Goal: Task Accomplishment & Management: Manage account settings

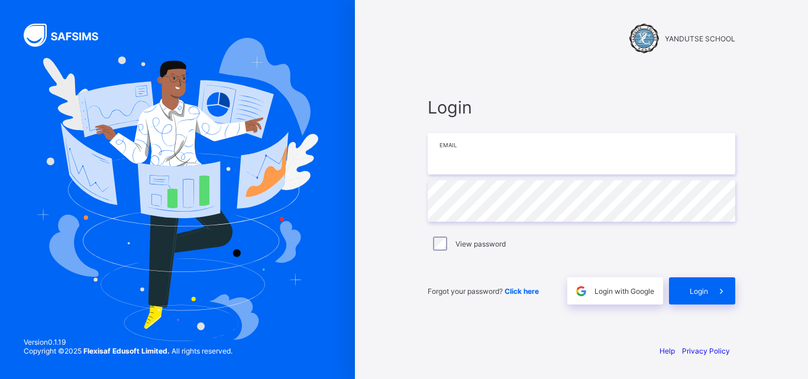
type input "**********"
click at [431, 11] on div "YANDUTSE SCHOOL" at bounding box center [581, 27] width 331 height 55
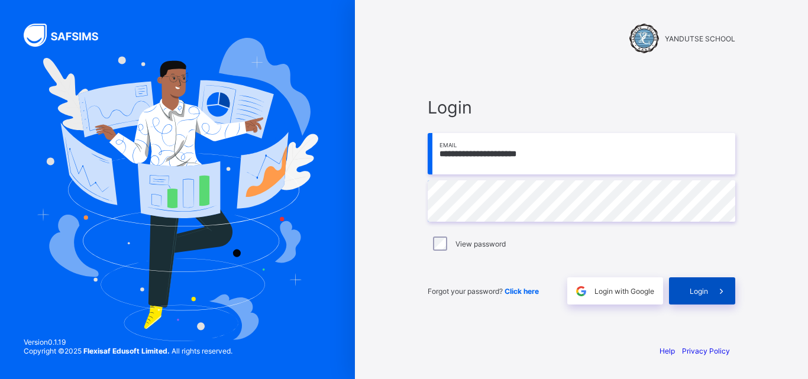
click at [698, 284] on div "Login" at bounding box center [702, 290] width 66 height 27
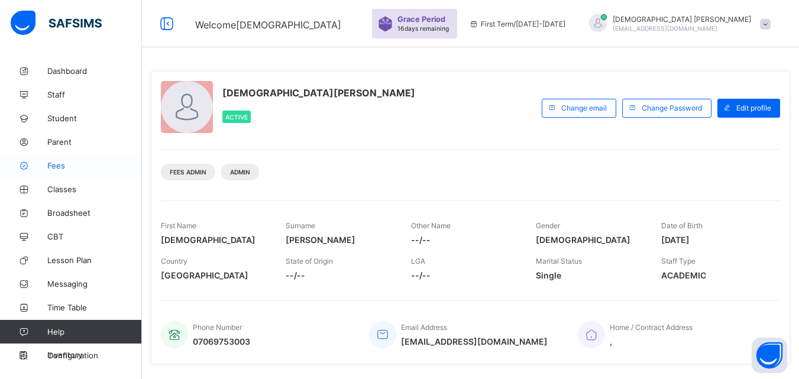
click at [57, 167] on span "Fees" at bounding box center [94, 165] width 95 height 9
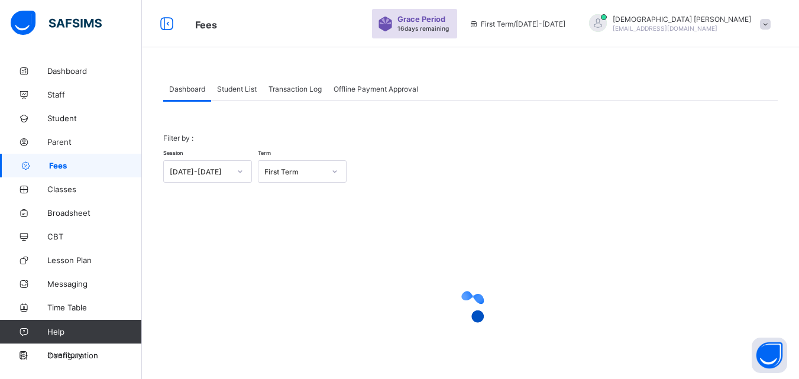
click at [239, 89] on span "Student List" at bounding box center [237, 89] width 40 height 9
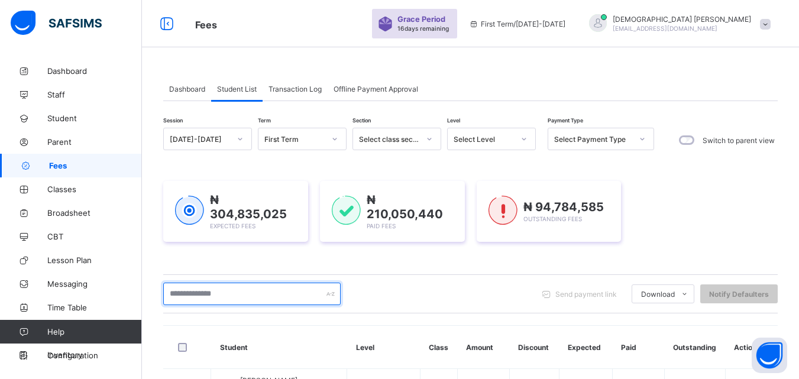
click at [222, 287] on input "text" at bounding box center [251, 294] width 177 height 22
click at [209, 291] on input "text" at bounding box center [251, 294] width 177 height 22
type input "*"
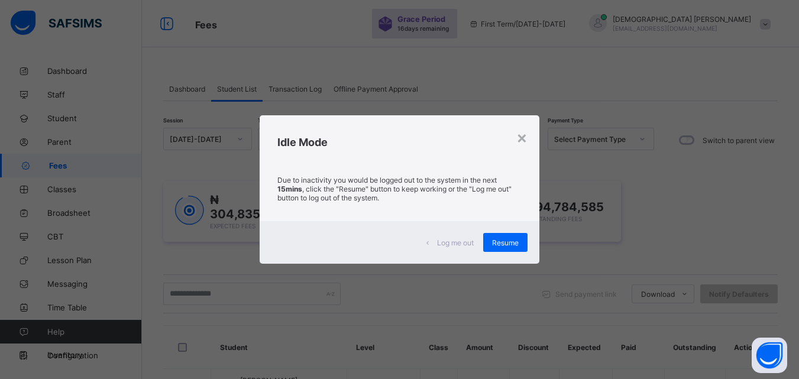
click at [522, 139] on div "×" at bounding box center [521, 137] width 11 height 20
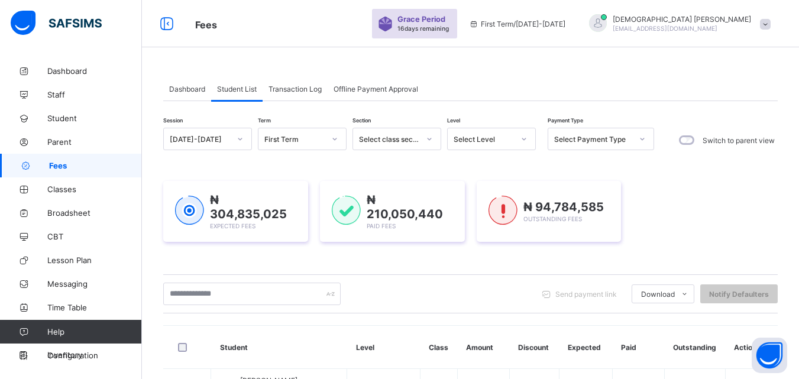
click at [524, 135] on icon at bounding box center [523, 139] width 7 height 12
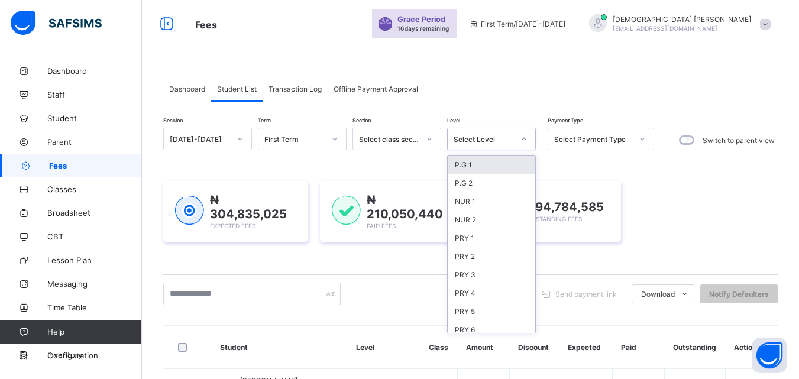
click at [345, 274] on div "Send payment link Download Students Payment Students Payment Status Student Ite…" at bounding box center [470, 293] width 614 height 39
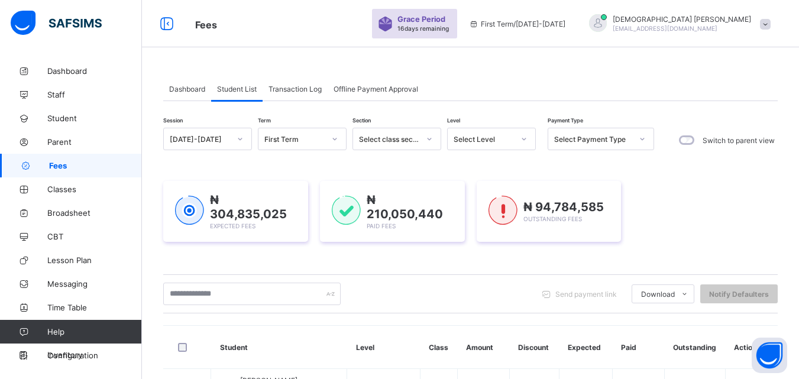
click at [364, 293] on div "Send payment link Download Students Payment Students Payment Status Student Ite…" at bounding box center [470, 294] width 614 height 22
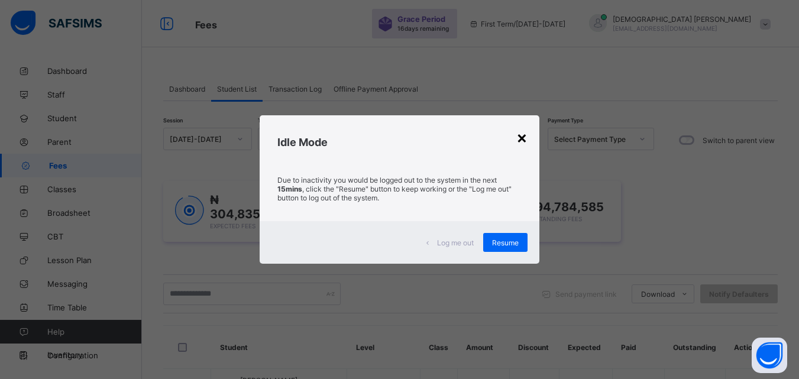
click at [523, 137] on div "×" at bounding box center [521, 137] width 11 height 20
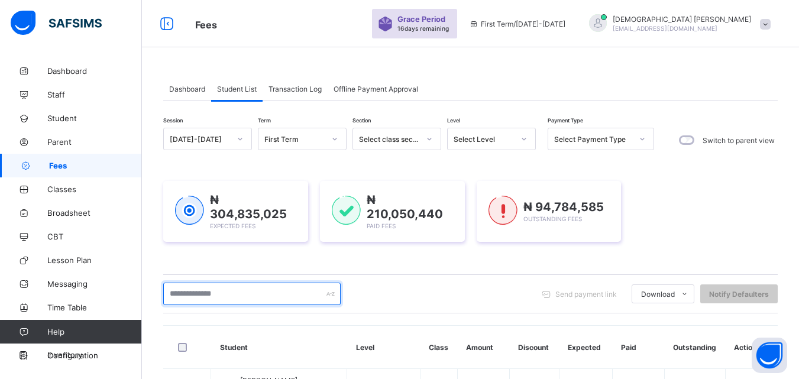
click at [238, 295] on input "text" at bounding box center [251, 294] width 177 height 22
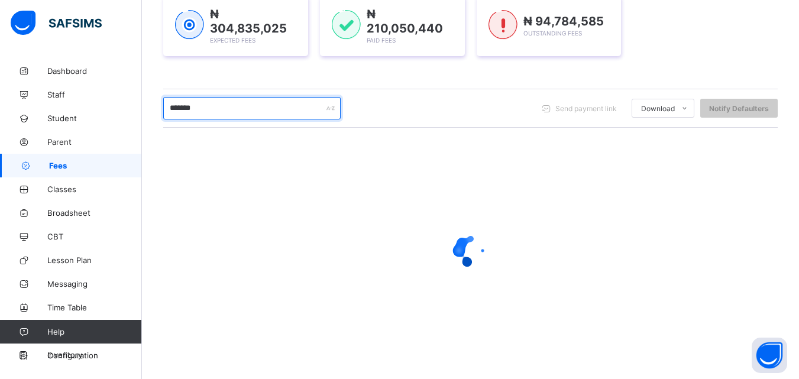
scroll to position [138, 0]
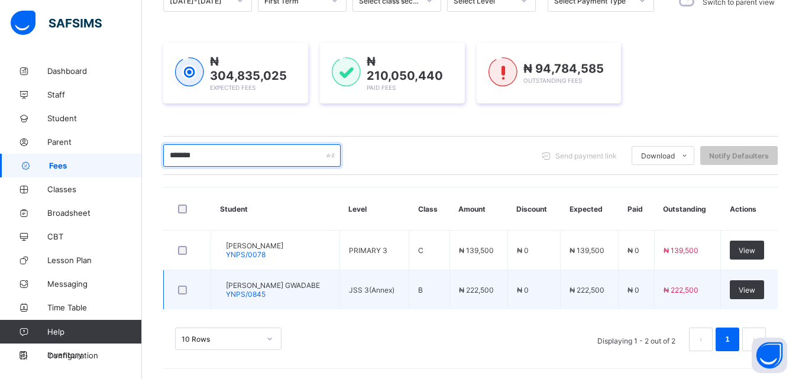
type input "*******"
click at [758, 302] on td "View" at bounding box center [749, 290] width 57 height 40
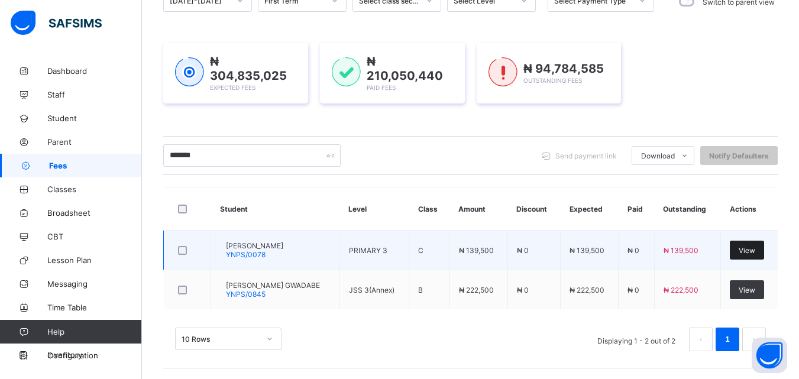
click at [755, 247] on span "View" at bounding box center [746, 250] width 17 height 9
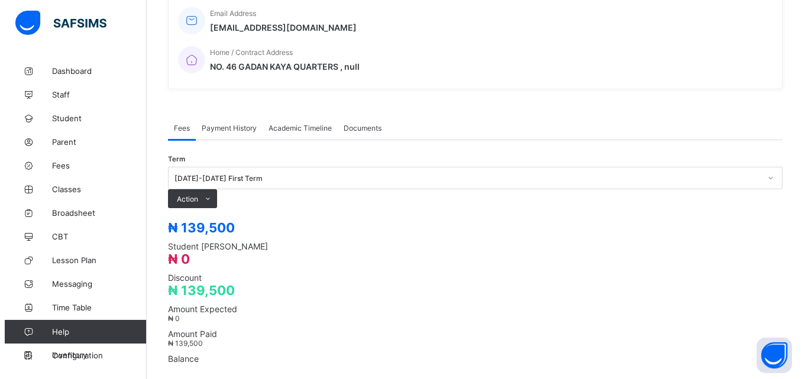
scroll to position [280, 0]
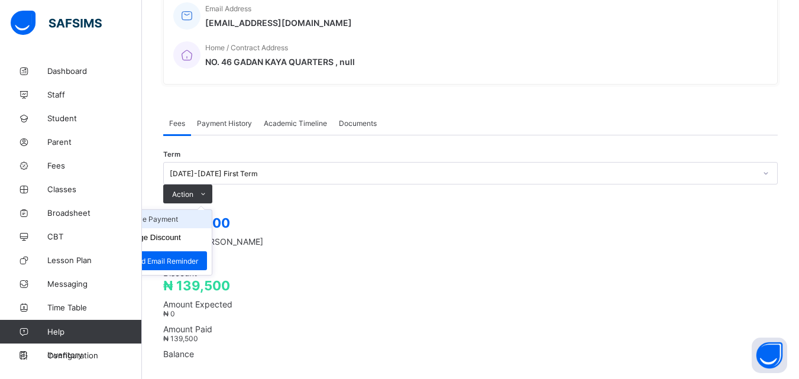
click at [212, 210] on li "Receive Payment" at bounding box center [163, 219] width 97 height 18
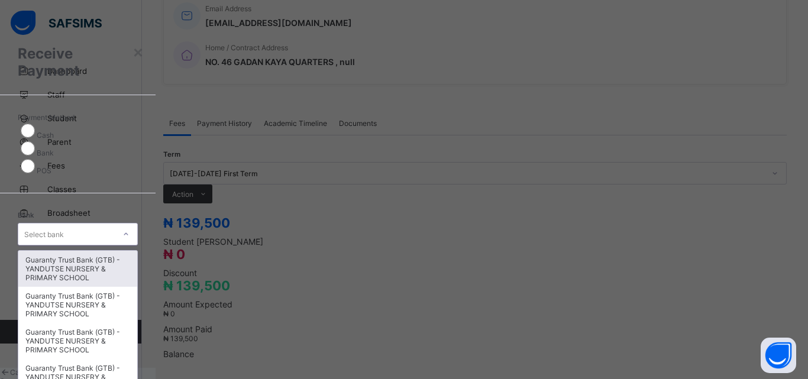
click at [129, 228] on icon at bounding box center [125, 234] width 7 height 12
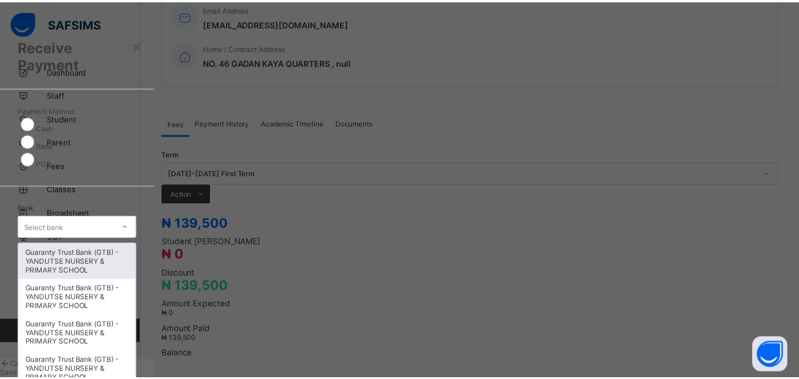
scroll to position [8, 0]
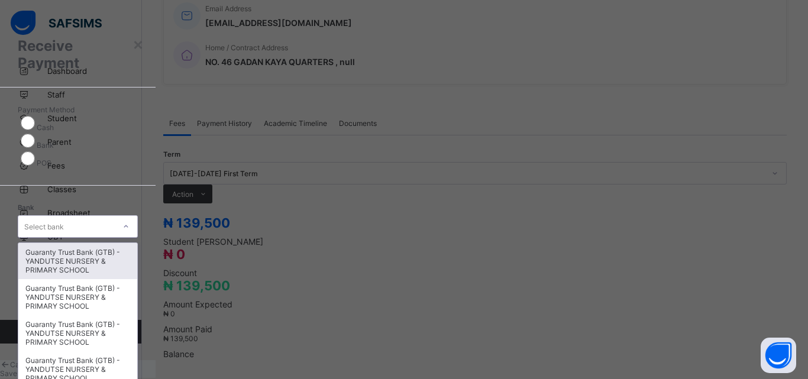
type input "*"
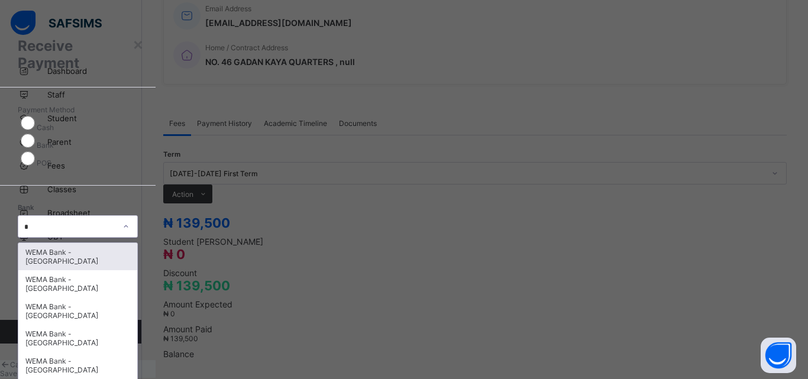
click at [137, 243] on div "WEMA Bank - [GEOGRAPHIC_DATA]" at bounding box center [77, 256] width 119 height 27
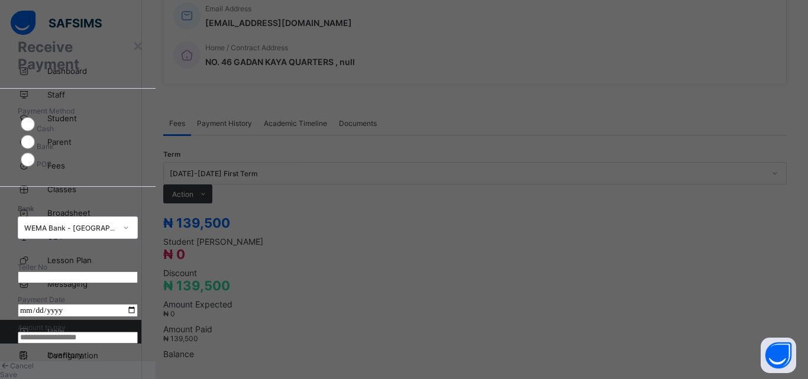
click at [138, 304] on input "date" at bounding box center [78, 310] width 120 height 13
type input "**********"
click at [138, 332] on input "currency" at bounding box center [78, 338] width 120 height 12
type input "*********"
click at [138, 271] on input "text" at bounding box center [78, 277] width 120 height 12
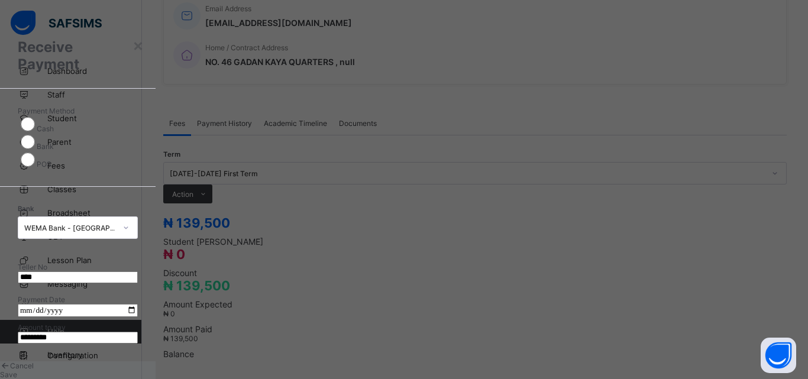
click at [17, 370] on span "Save" at bounding box center [8, 374] width 17 height 9
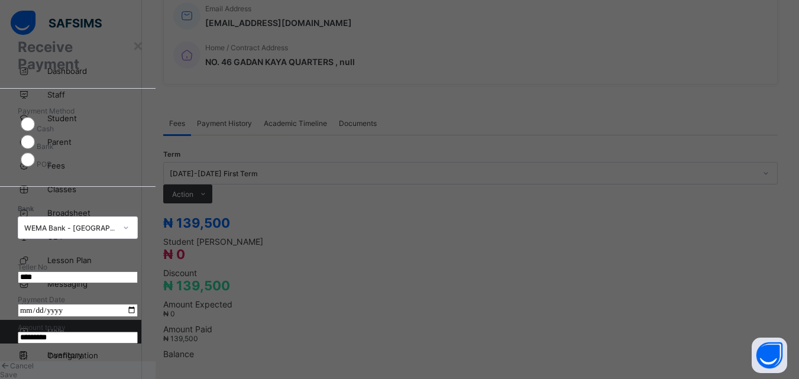
click at [138, 271] on input "****" at bounding box center [78, 277] width 120 height 12
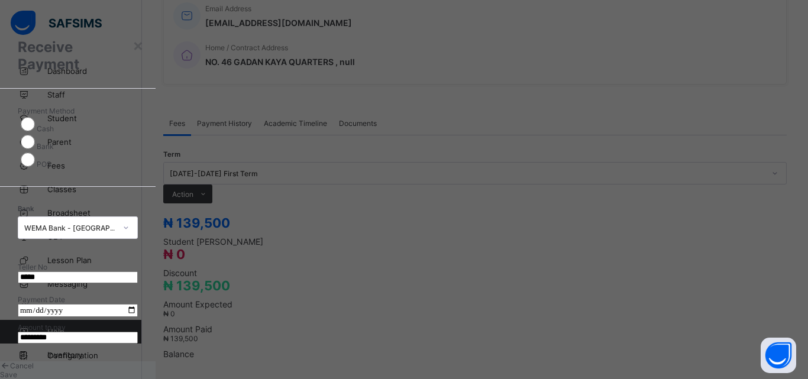
type input "*****"
click at [17, 370] on span "Save" at bounding box center [8, 374] width 17 height 9
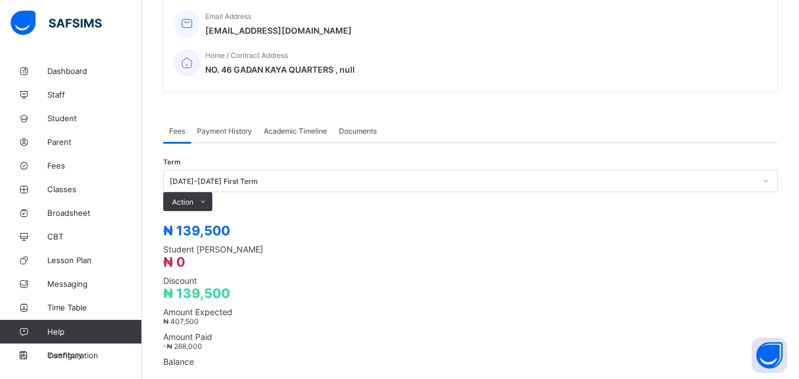
scroll to position [280, 0]
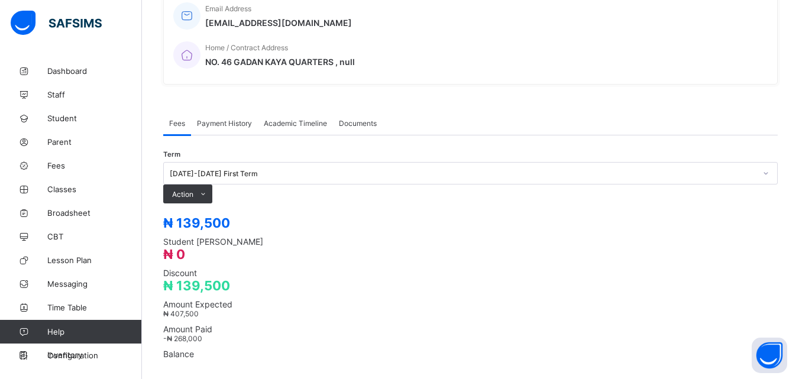
click at [236, 111] on div "Payment History" at bounding box center [224, 123] width 67 height 24
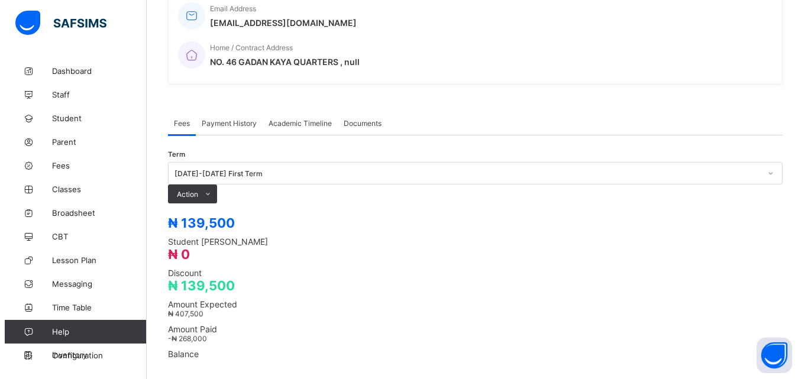
scroll to position [184, 0]
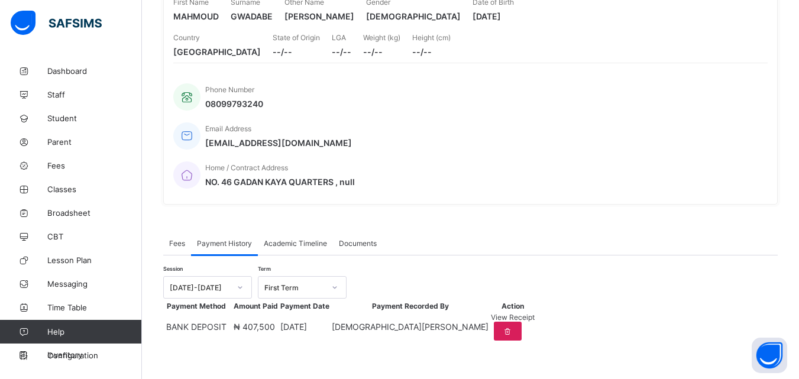
click at [534, 313] on span "View Receipt" at bounding box center [513, 317] width 44 height 9
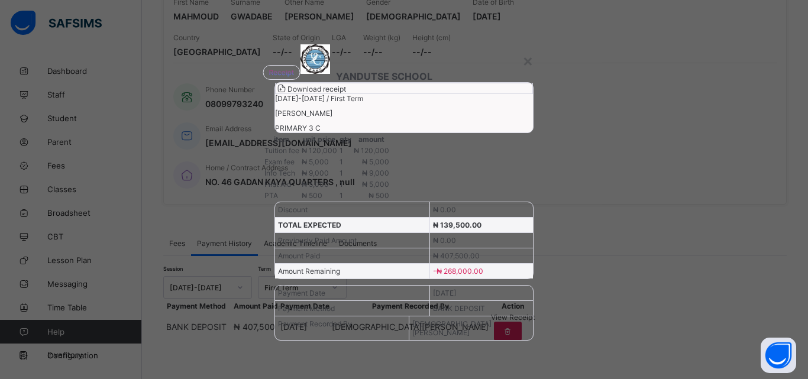
click at [346, 93] on span "Download receipt" at bounding box center [316, 89] width 59 height 9
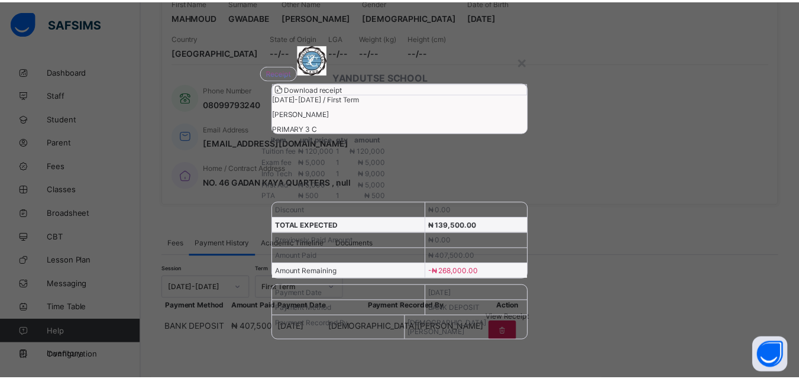
scroll to position [0, 0]
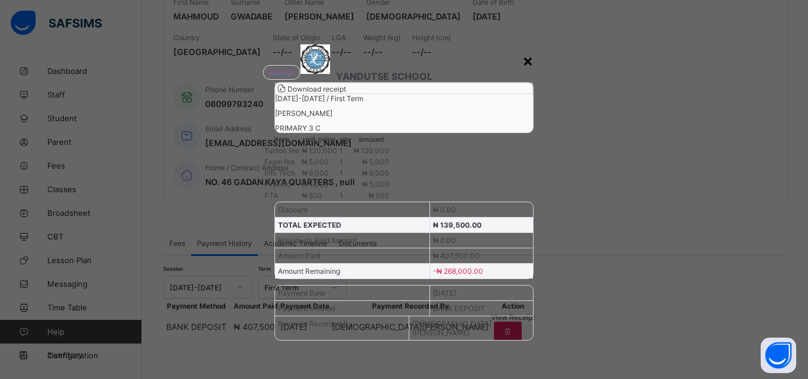
click at [523, 50] on div "×" at bounding box center [527, 60] width 11 height 20
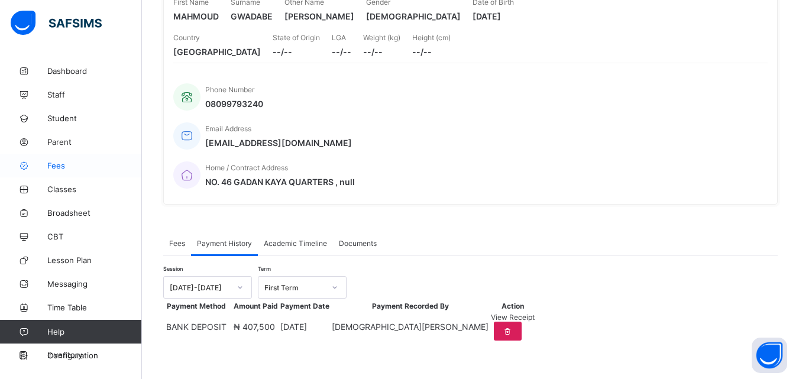
click at [60, 165] on span "Fees" at bounding box center [94, 165] width 95 height 9
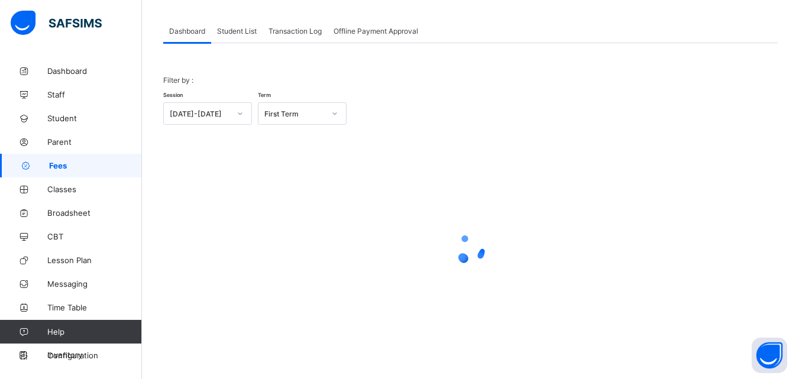
scroll to position [58, 0]
click at [238, 29] on span "Student List" at bounding box center [237, 31] width 40 height 9
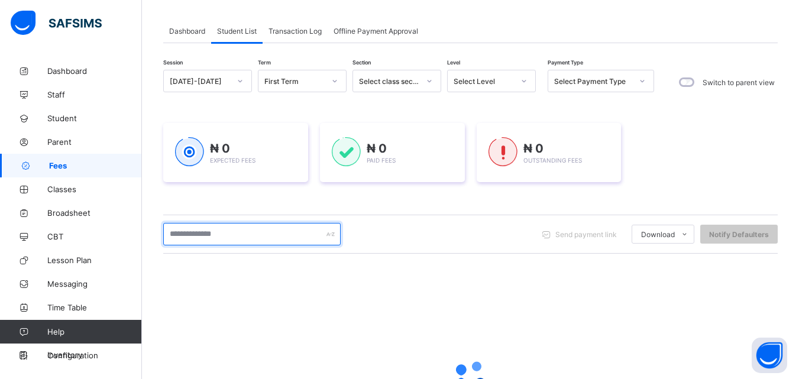
click at [249, 231] on input "text" at bounding box center [251, 234] width 177 height 22
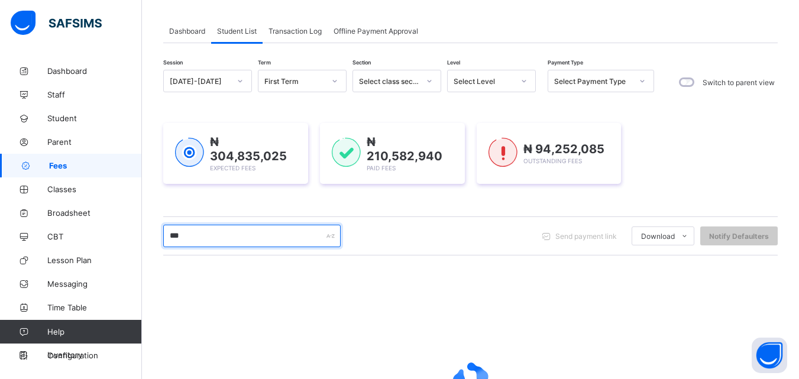
type input "*******"
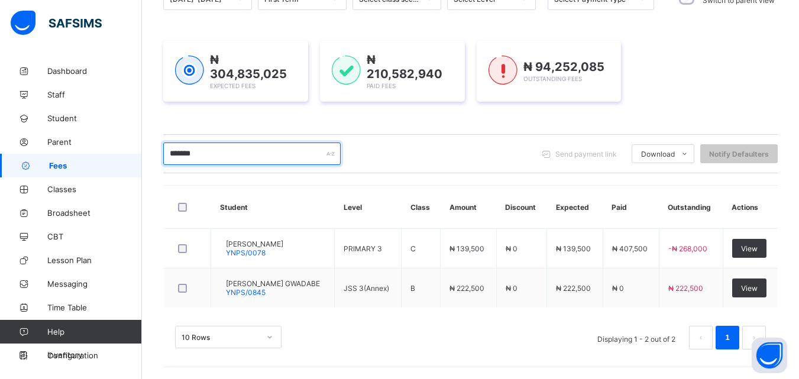
scroll to position [138, 0]
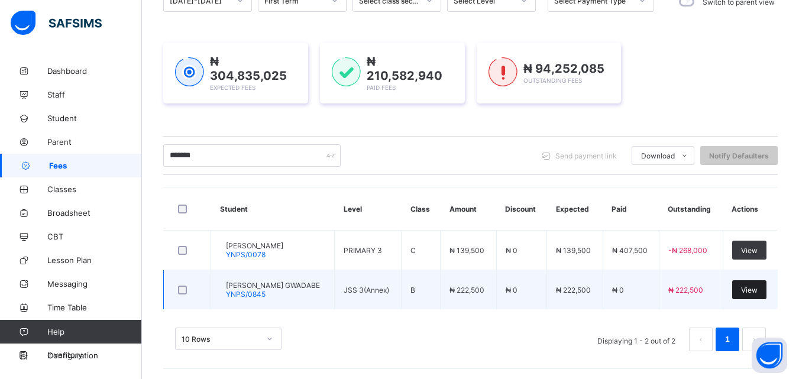
click at [757, 286] on span "View" at bounding box center [749, 290] width 17 height 9
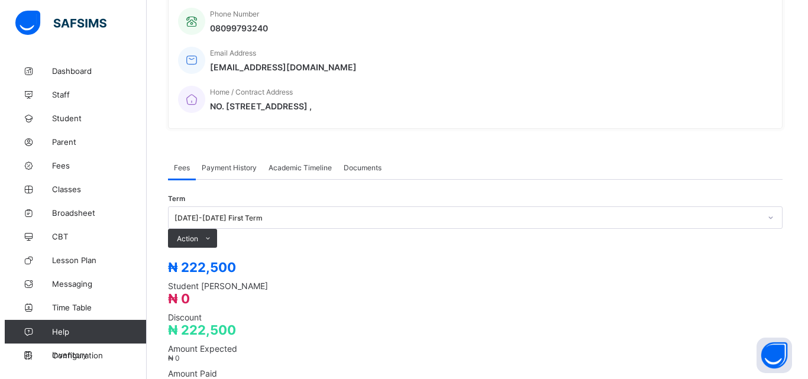
scroll to position [260, 0]
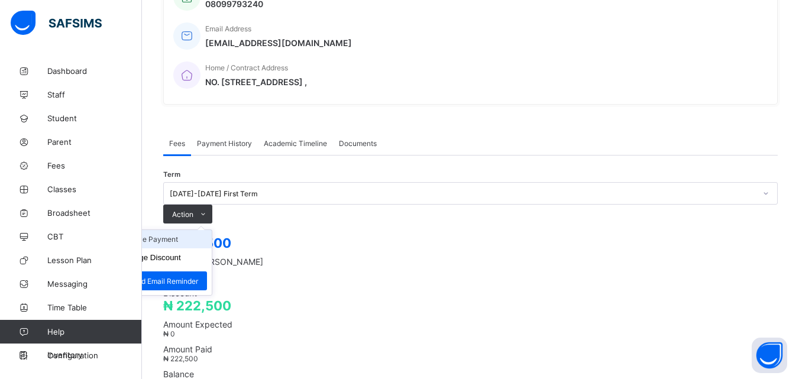
click at [212, 230] on li "Receive Payment" at bounding box center [163, 239] width 97 height 18
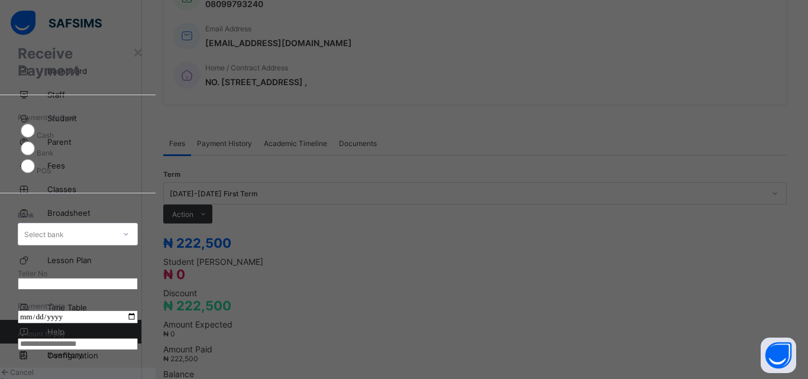
click at [129, 228] on icon at bounding box center [125, 234] width 7 height 12
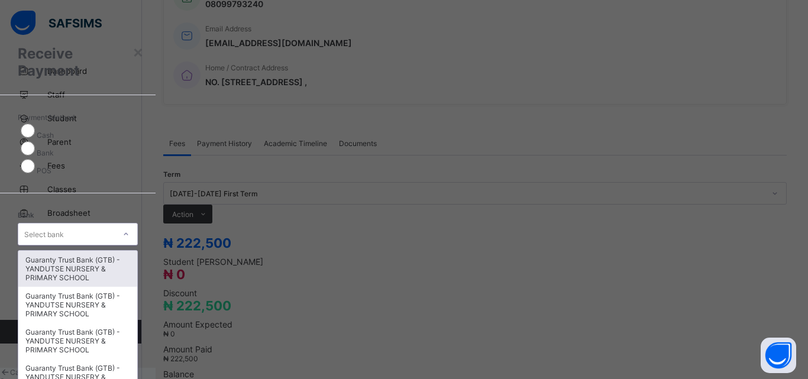
scroll to position [8, 0]
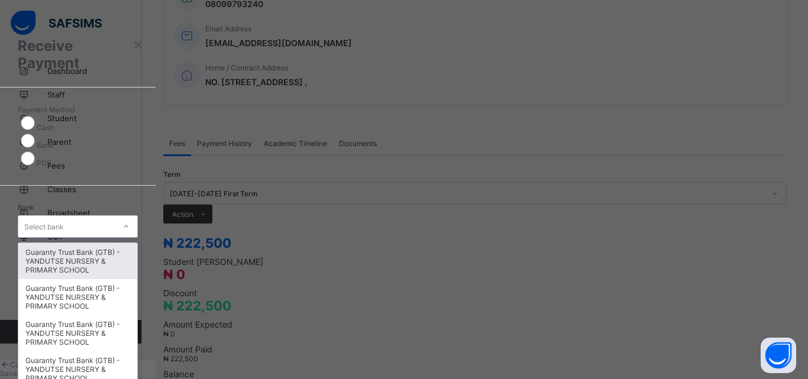
type input "*"
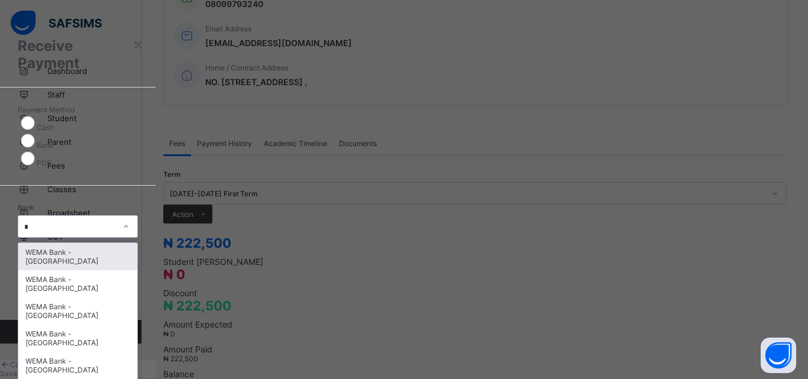
click at [137, 243] on div "WEMA Bank - [GEOGRAPHIC_DATA]" at bounding box center [77, 256] width 119 height 27
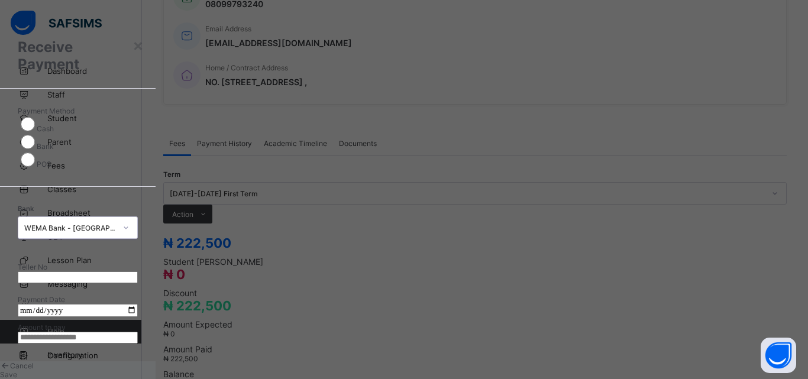
click at [129, 222] on icon at bounding box center [125, 228] width 7 height 12
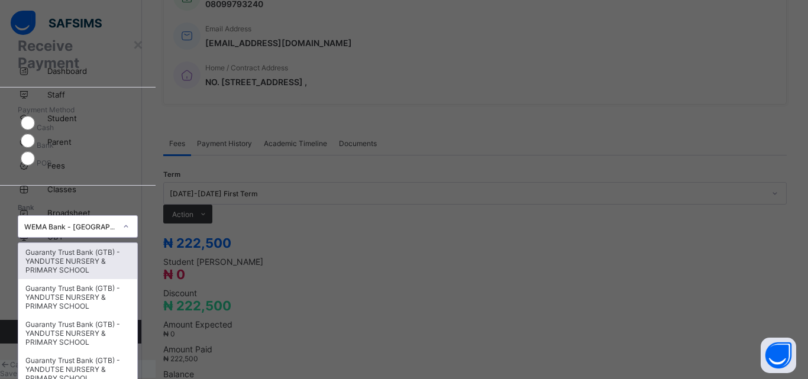
type input "*"
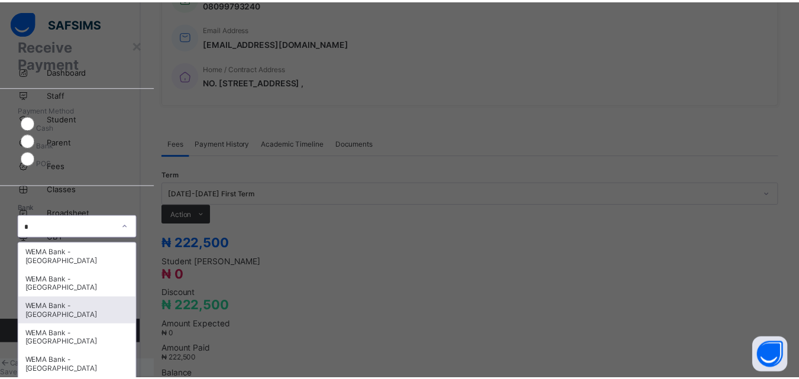
scroll to position [22, 0]
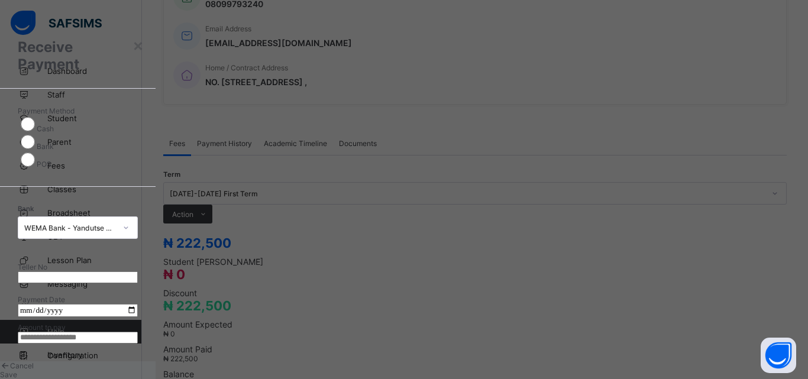
click at [138, 271] on input "text" at bounding box center [78, 277] width 120 height 12
type input "*"
type input "****"
click at [138, 304] on input "date" at bounding box center [78, 310] width 120 height 13
type input "**********"
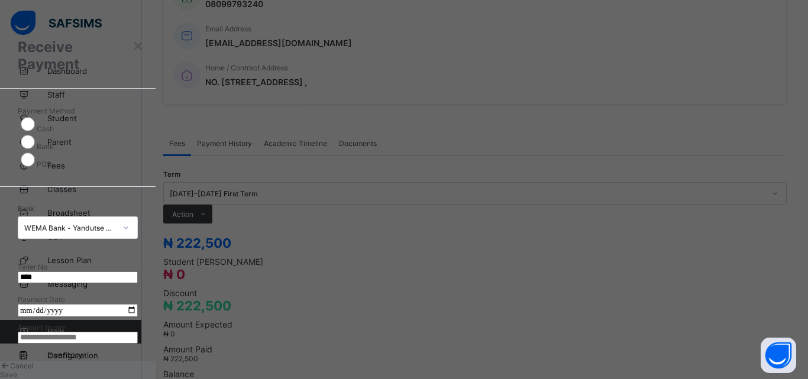
click at [138, 332] on input "currency" at bounding box center [78, 338] width 120 height 12
type input "*********"
click at [17, 370] on span "Save" at bounding box center [8, 374] width 17 height 9
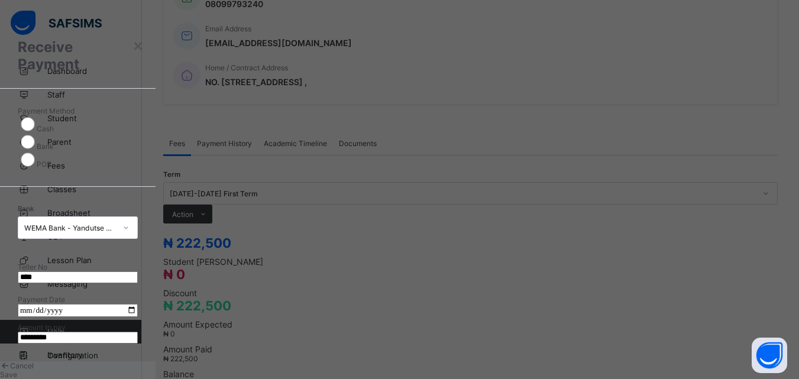
click at [138, 271] on input "****" at bounding box center [78, 277] width 120 height 12
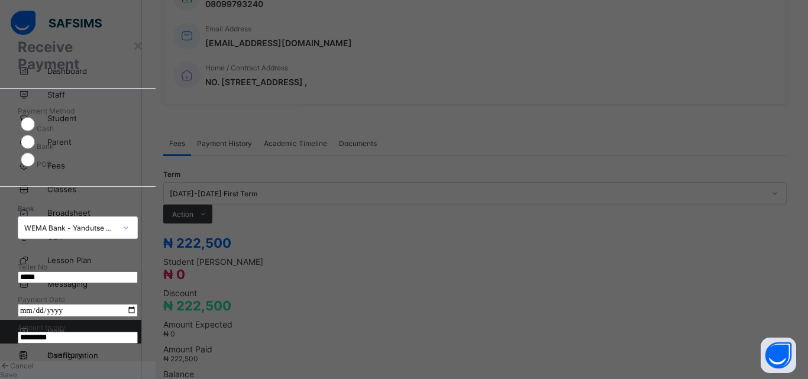
type input "*****"
click at [17, 370] on span "Save" at bounding box center [8, 374] width 17 height 9
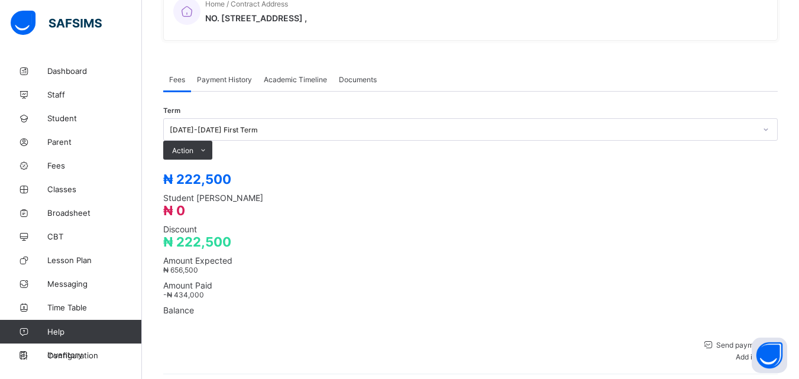
scroll to position [331, 0]
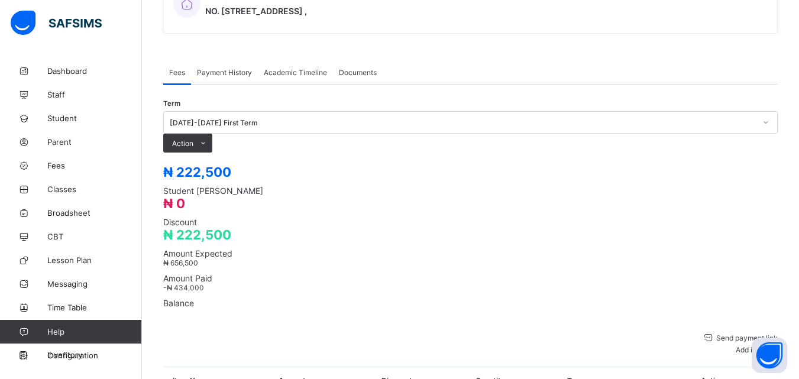
click at [234, 68] on span "Payment History" at bounding box center [224, 72] width 55 height 9
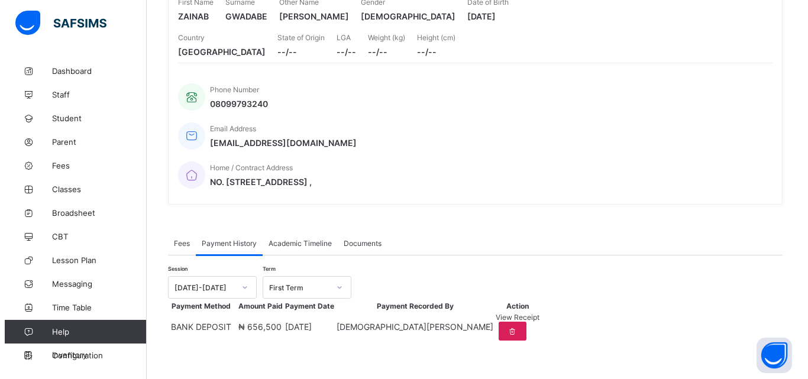
scroll to position [184, 0]
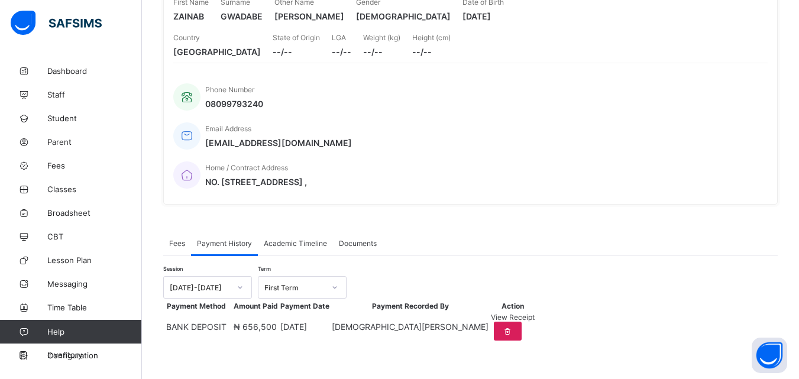
click at [534, 315] on span "View Receipt" at bounding box center [513, 317] width 44 height 9
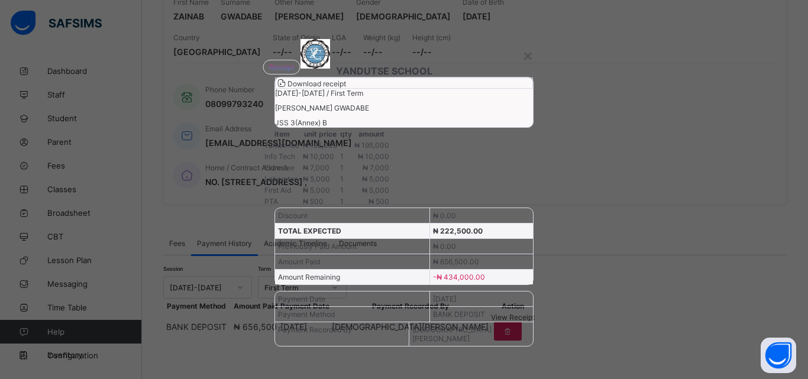
scroll to position [95, 0]
click at [346, 79] on span "Download receipt" at bounding box center [316, 83] width 59 height 9
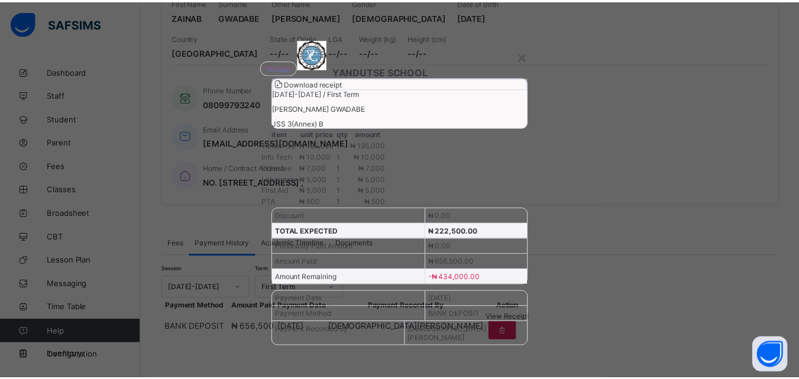
scroll to position [0, 0]
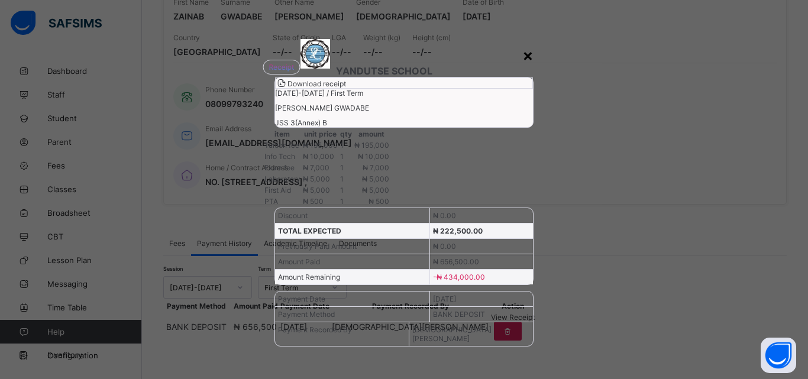
click at [522, 51] on div "×" at bounding box center [527, 55] width 11 height 20
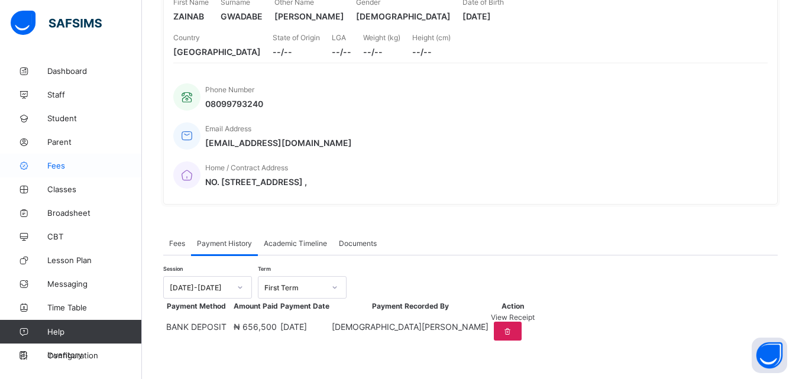
click at [61, 164] on span "Fees" at bounding box center [94, 165] width 95 height 9
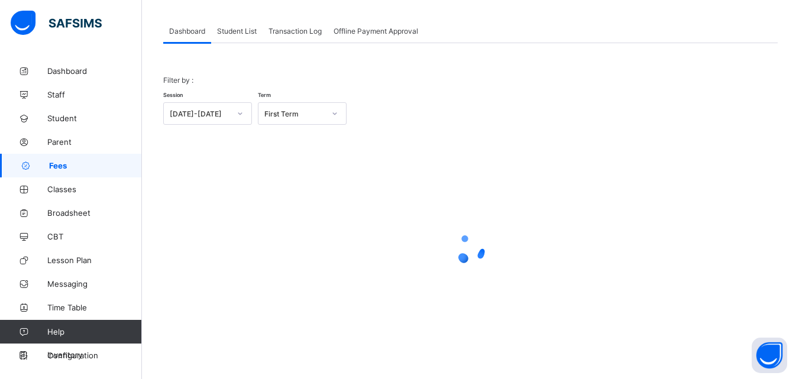
scroll to position [58, 0]
click at [235, 32] on span "Student List" at bounding box center [237, 31] width 40 height 9
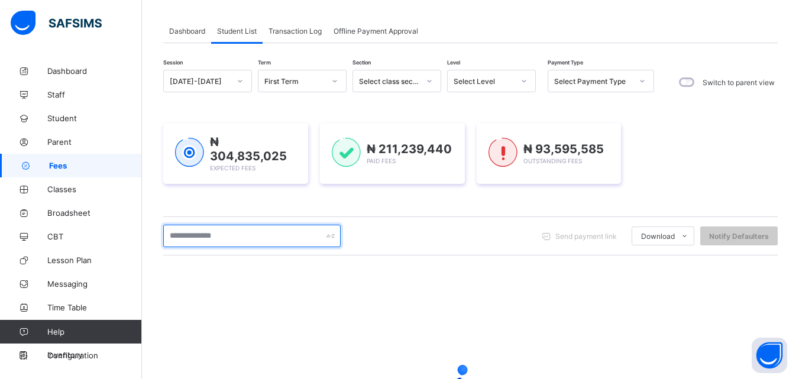
click at [216, 234] on input "text" at bounding box center [251, 236] width 177 height 22
type input "***"
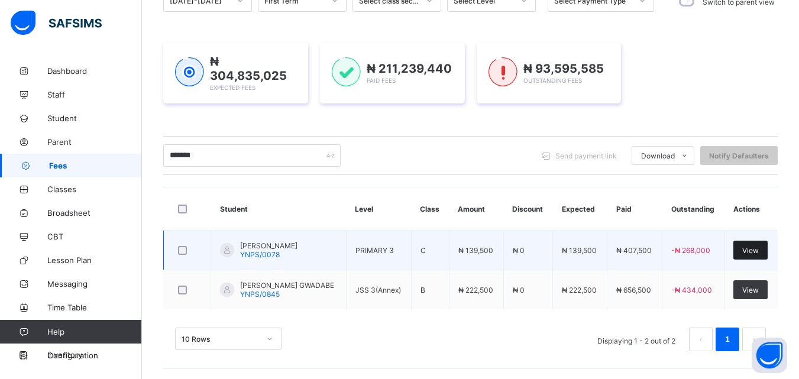
scroll to position [138, 0]
click at [759, 242] on div "View" at bounding box center [750, 250] width 34 height 19
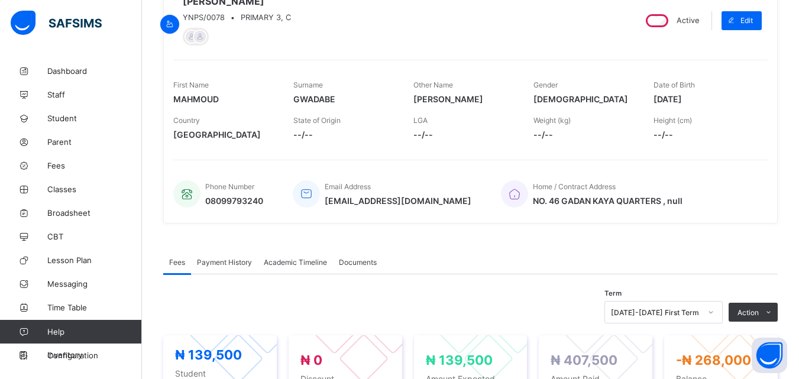
scroll to position [142, 0]
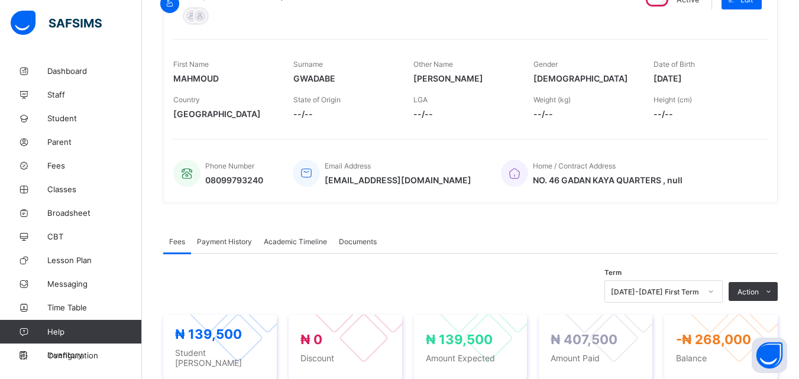
click at [229, 244] on span "Payment History" at bounding box center [224, 241] width 55 height 9
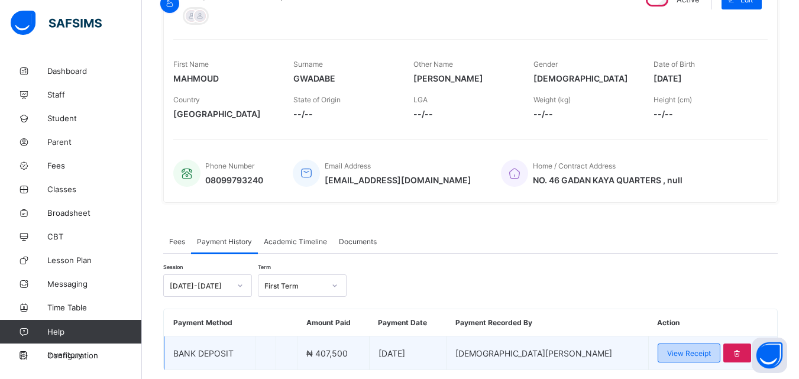
click at [671, 354] on span "View Receipt" at bounding box center [689, 353] width 44 height 9
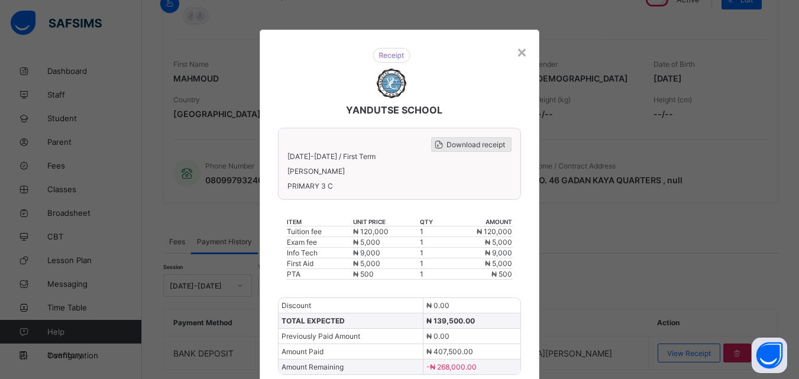
click at [463, 144] on span "Download receipt" at bounding box center [475, 144] width 59 height 9
click at [465, 144] on span "Download receipt" at bounding box center [475, 144] width 59 height 9
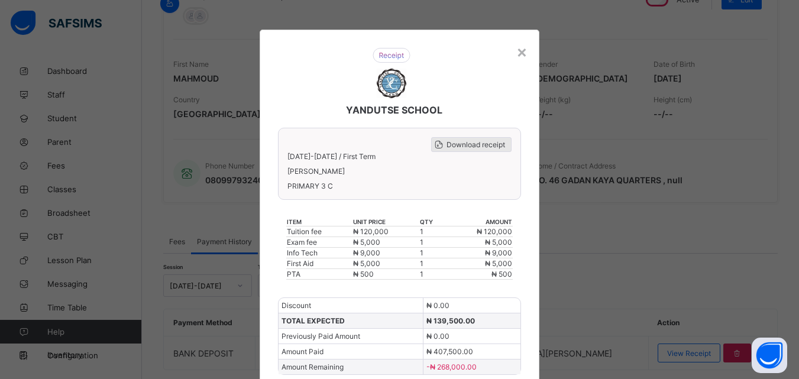
click at [465, 144] on span "Download receipt" at bounding box center [475, 144] width 59 height 9
click at [476, 145] on span "Download receipt" at bounding box center [475, 144] width 59 height 9
click at [524, 51] on div "×" at bounding box center [521, 51] width 11 height 20
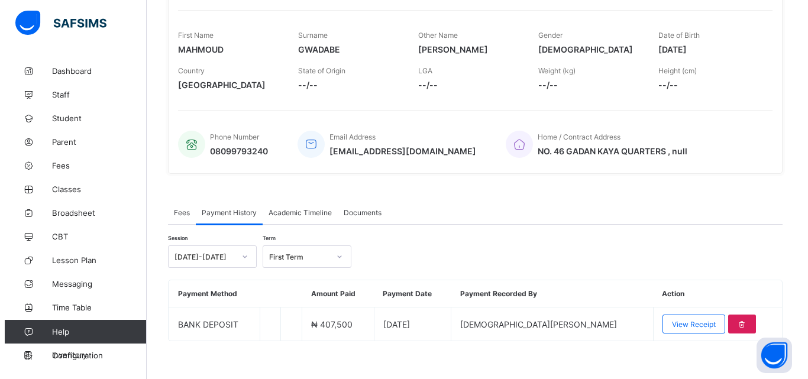
scroll to position [184, 0]
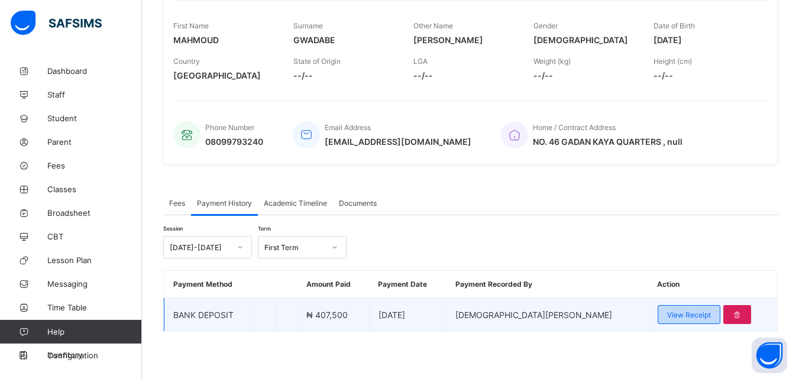
click at [673, 315] on span "View Receipt" at bounding box center [689, 314] width 44 height 9
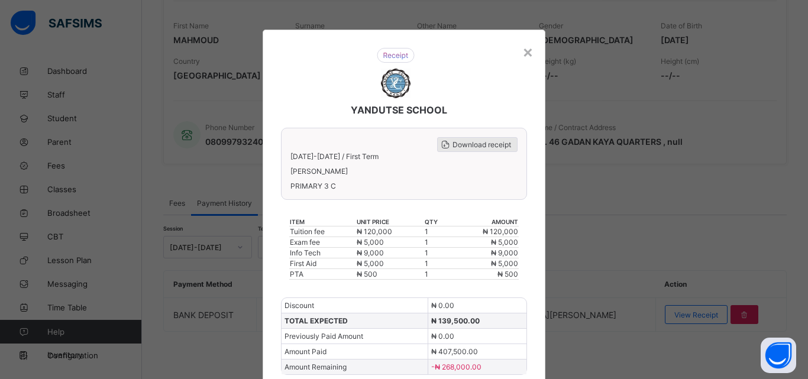
click at [481, 142] on span "Download receipt" at bounding box center [481, 144] width 59 height 9
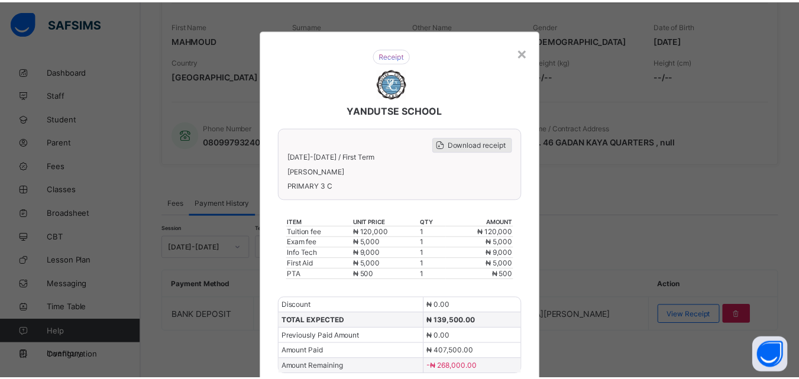
scroll to position [0, 0]
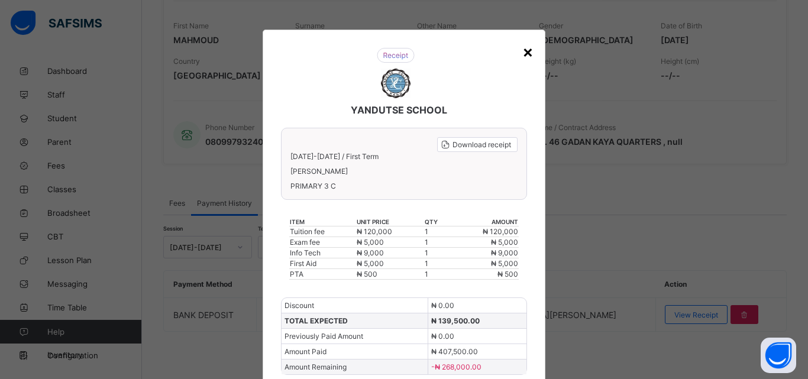
click at [527, 51] on div "×" at bounding box center [527, 51] width 11 height 20
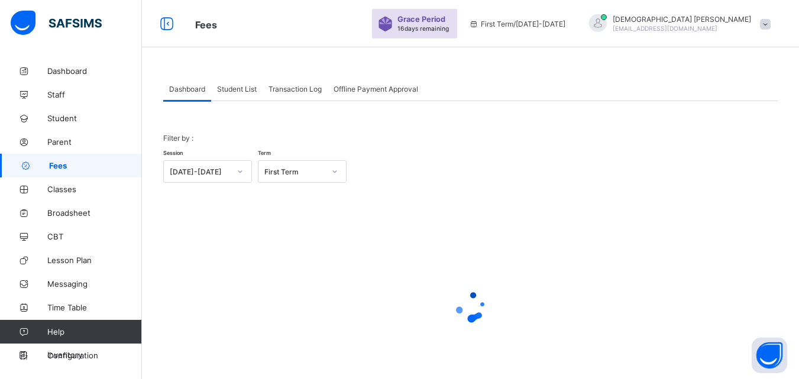
click at [249, 85] on span "Student List" at bounding box center [237, 89] width 40 height 9
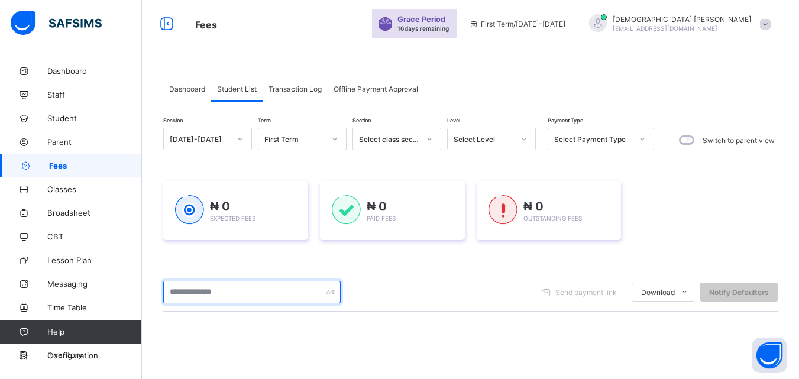
click at [260, 299] on input "text" at bounding box center [251, 292] width 177 height 22
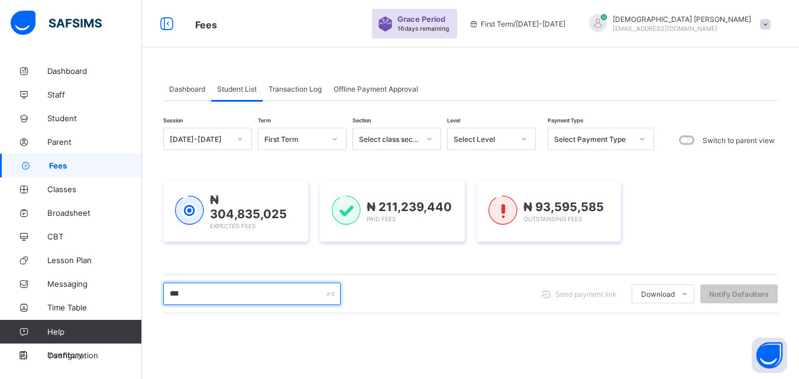
type input "*******"
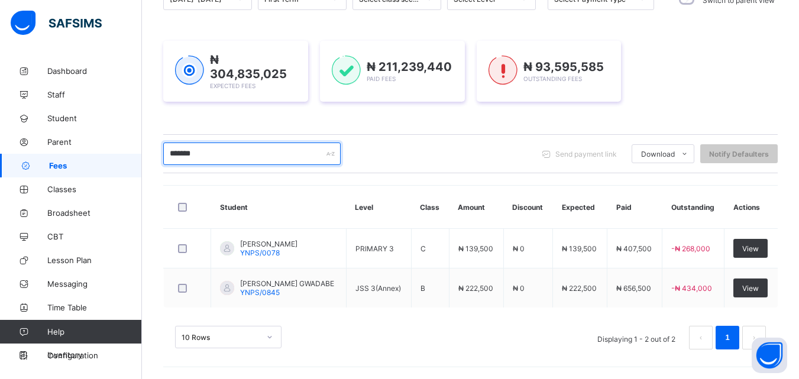
scroll to position [138, 0]
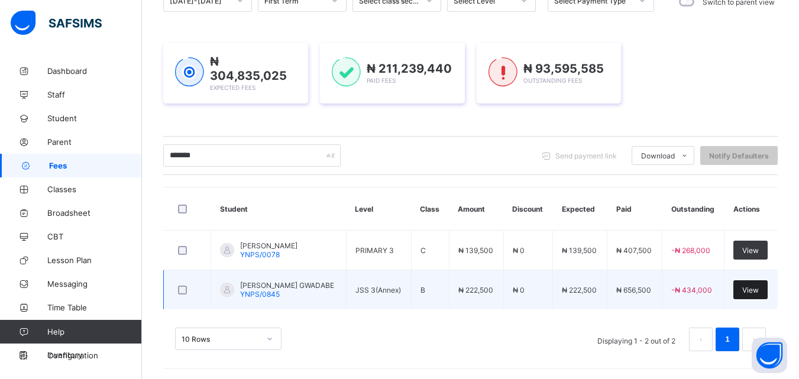
click at [759, 291] on span "View" at bounding box center [750, 290] width 17 height 9
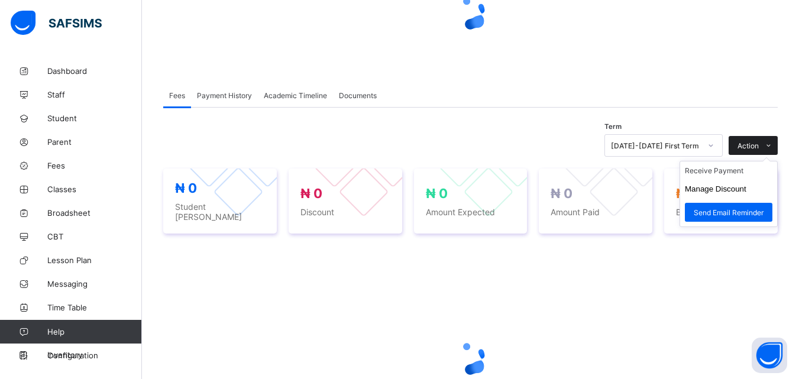
click at [759, 150] on span "Action" at bounding box center [747, 145] width 21 height 9
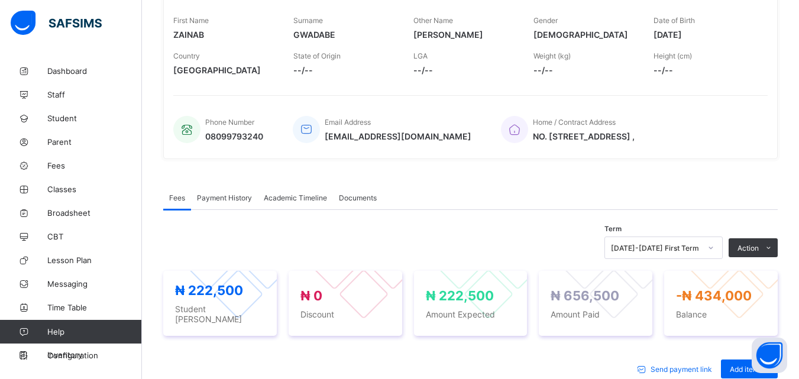
scroll to position [236, 0]
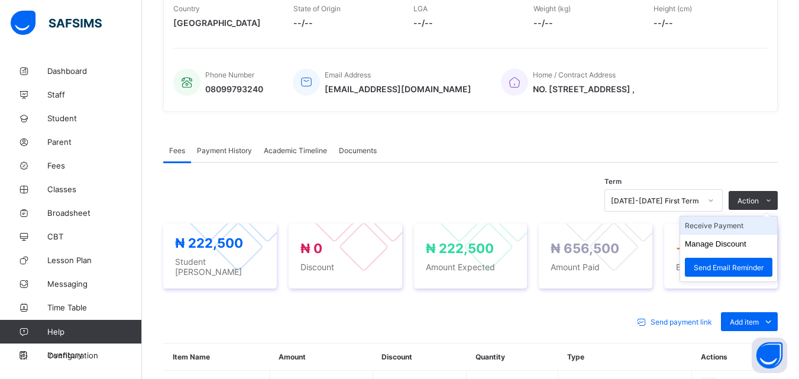
click at [732, 226] on li "Receive Payment" at bounding box center [728, 225] width 97 height 18
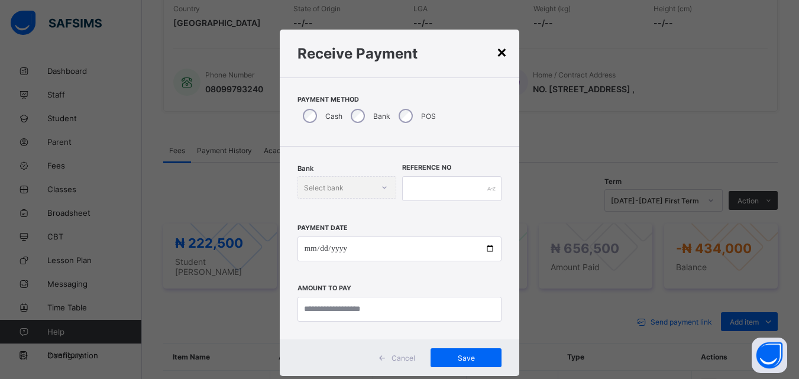
click at [500, 56] on div "×" at bounding box center [501, 51] width 11 height 20
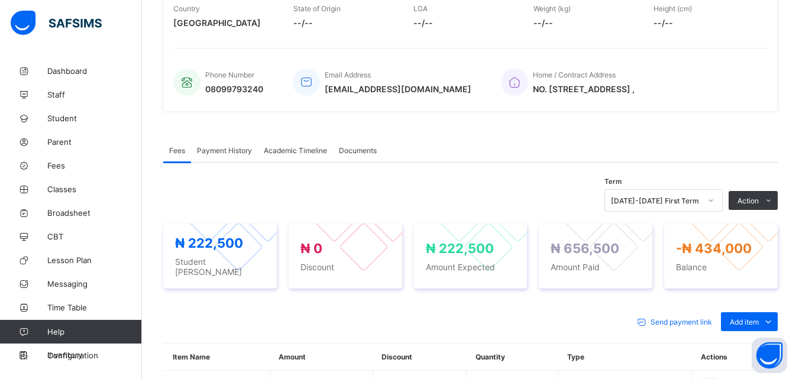
click at [213, 148] on span "Payment History" at bounding box center [224, 150] width 55 height 9
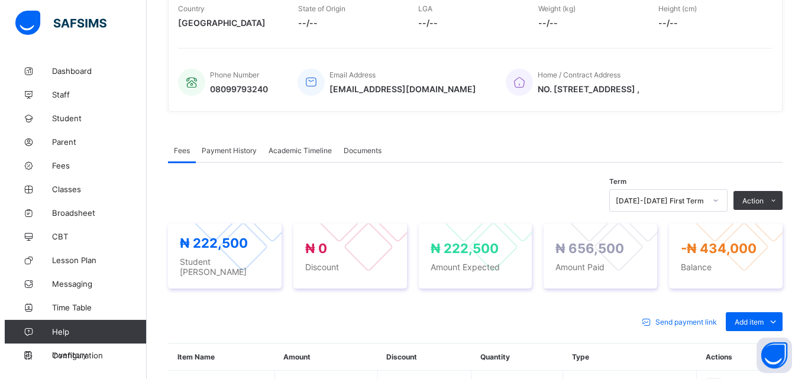
scroll to position [184, 0]
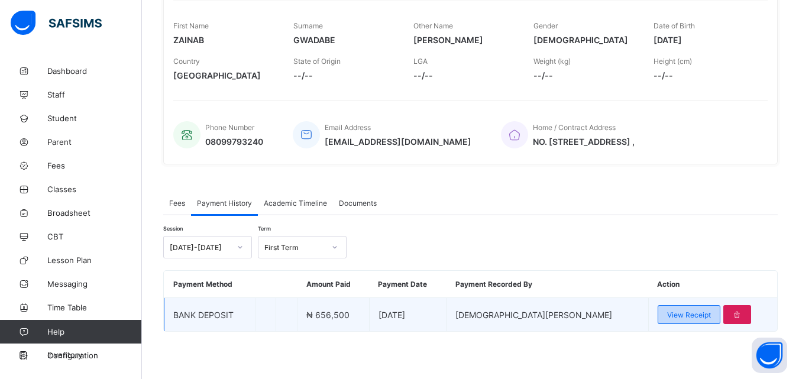
click at [667, 312] on span "View Receipt" at bounding box center [689, 314] width 44 height 9
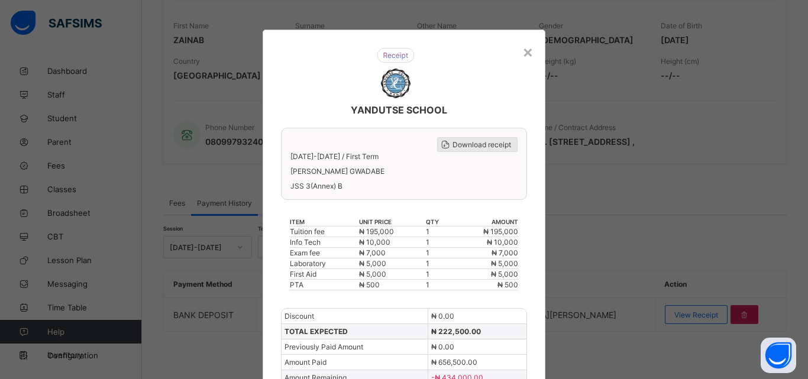
click at [475, 145] on span "Download receipt" at bounding box center [481, 144] width 59 height 9
click at [480, 148] on span "Download receipt" at bounding box center [481, 144] width 59 height 9
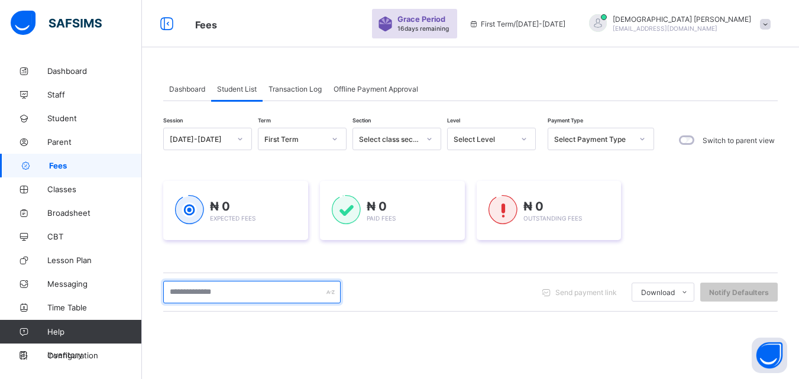
click at [237, 289] on input "text" at bounding box center [251, 292] width 177 height 22
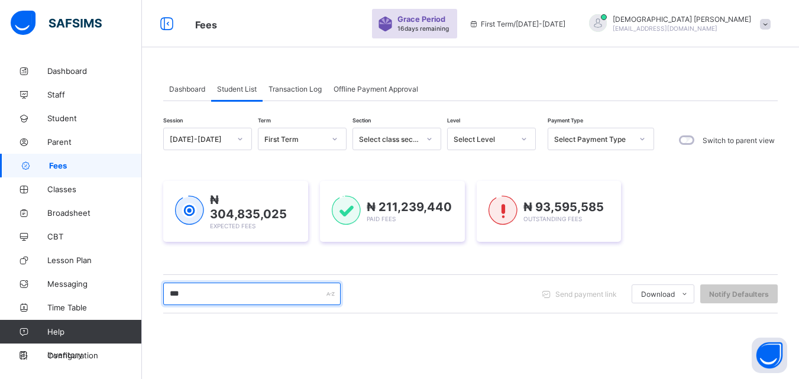
type input "*******"
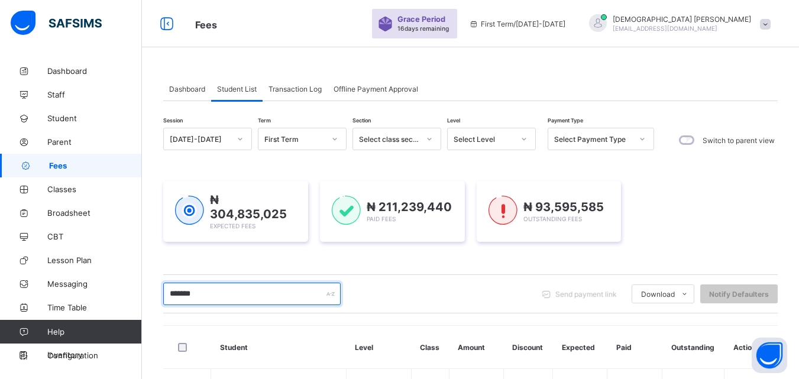
scroll to position [138, 0]
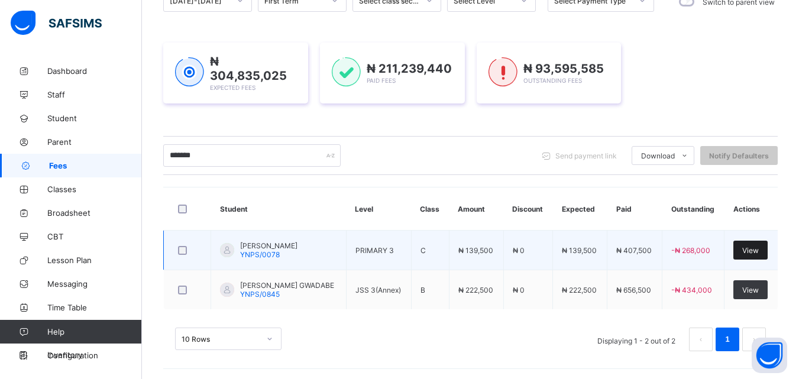
click at [759, 246] on span "View" at bounding box center [750, 250] width 17 height 9
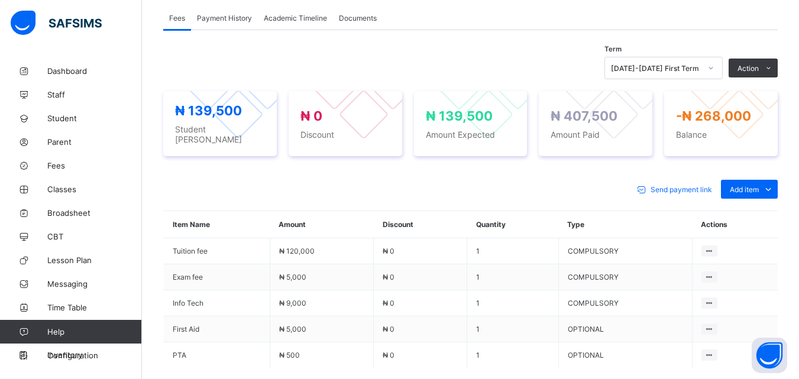
scroll to position [358, 0]
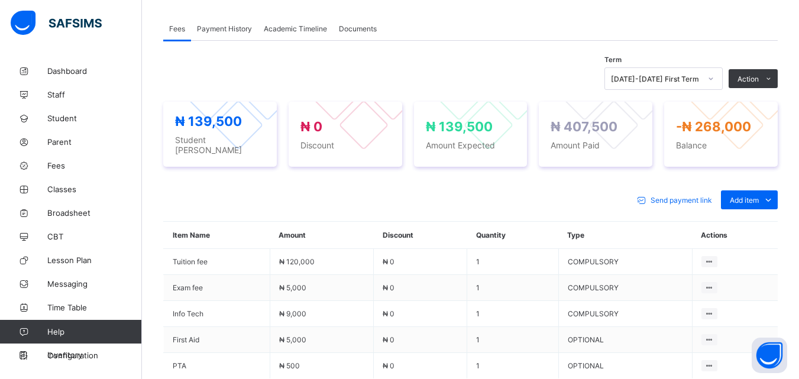
click at [225, 30] on span "Payment History" at bounding box center [224, 28] width 55 height 9
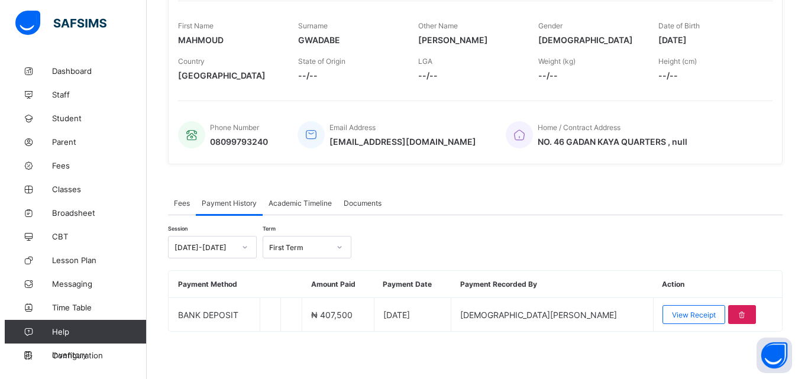
scroll to position [184, 0]
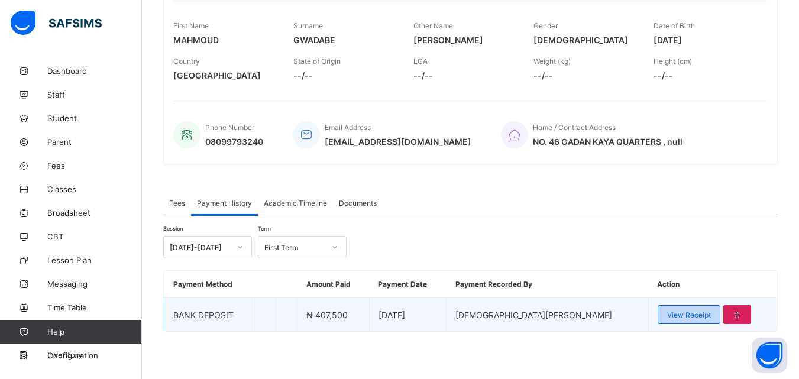
click at [669, 318] on span "View Receipt" at bounding box center [689, 314] width 44 height 9
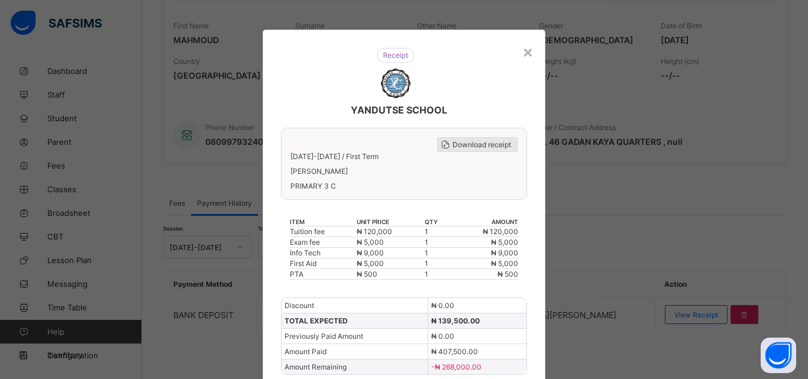
click at [469, 140] on span "Download receipt" at bounding box center [481, 144] width 59 height 9
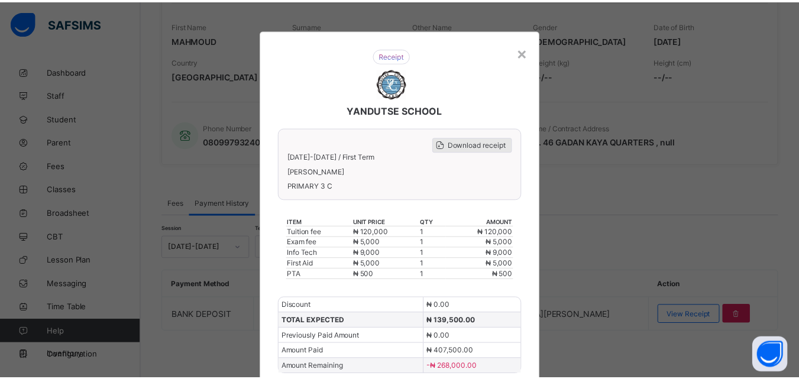
scroll to position [0, 0]
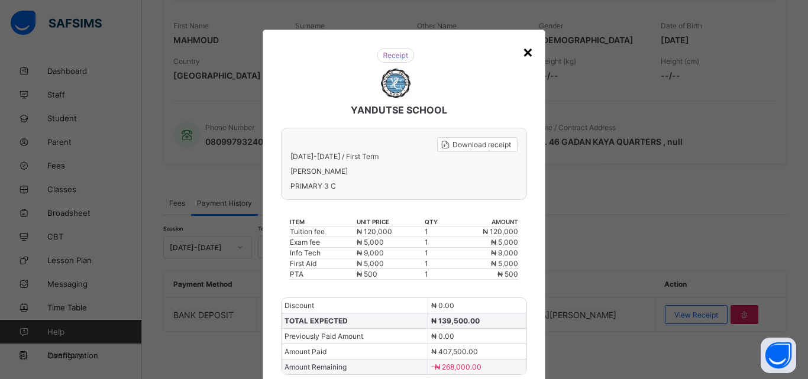
click at [524, 53] on div "×" at bounding box center [527, 51] width 11 height 20
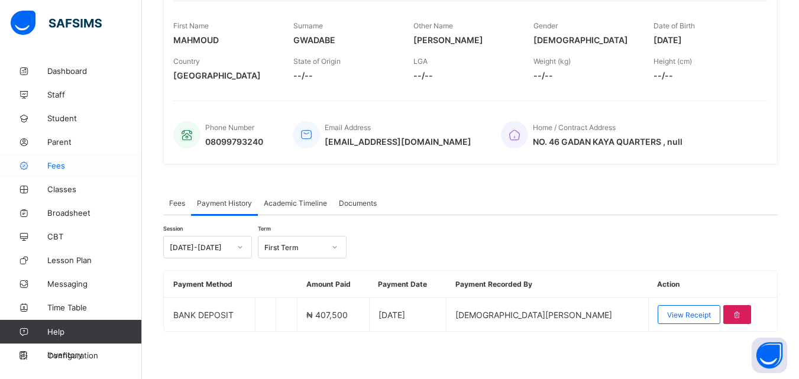
click at [57, 166] on span "Fees" at bounding box center [94, 165] width 95 height 9
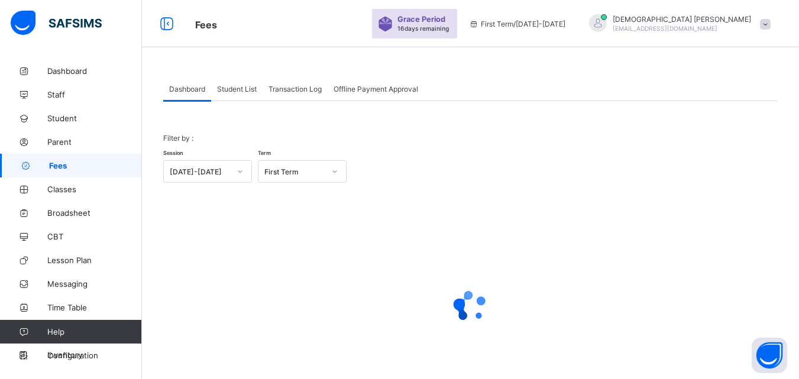
click at [244, 87] on span "Student List" at bounding box center [237, 89] width 40 height 9
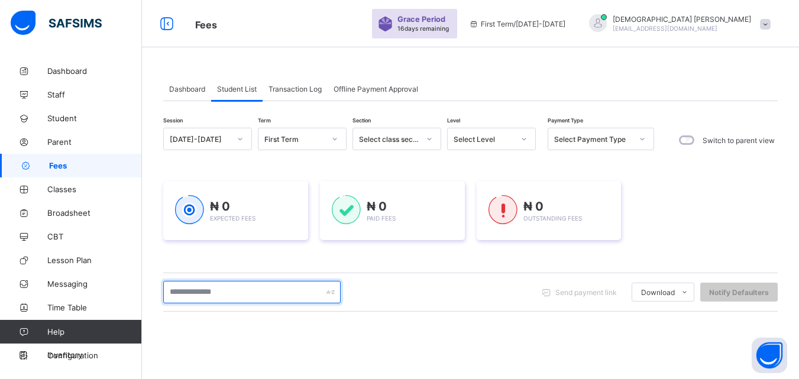
click at [238, 290] on input "text" at bounding box center [251, 292] width 177 height 22
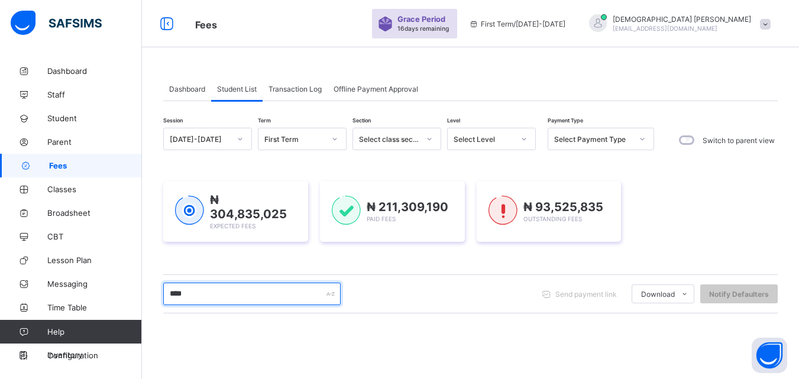
type input "****"
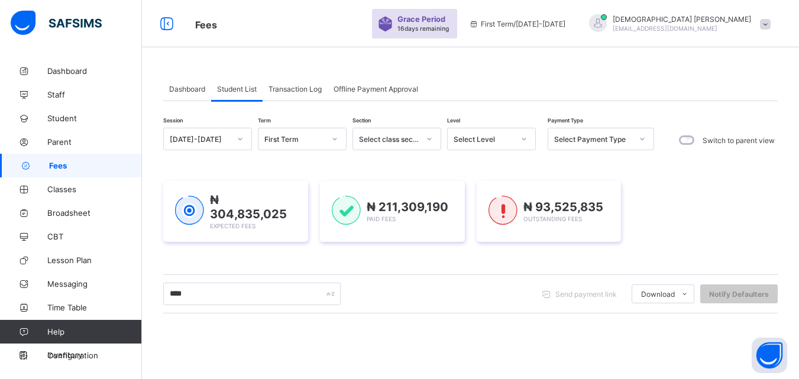
click at [520, 139] on icon at bounding box center [523, 139] width 7 height 12
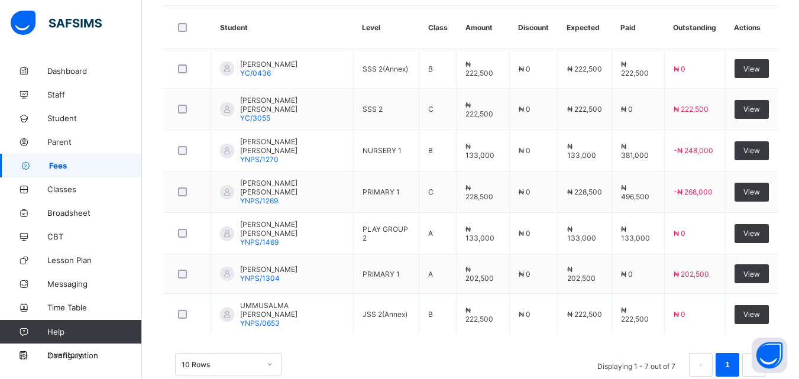
scroll to position [336, 0]
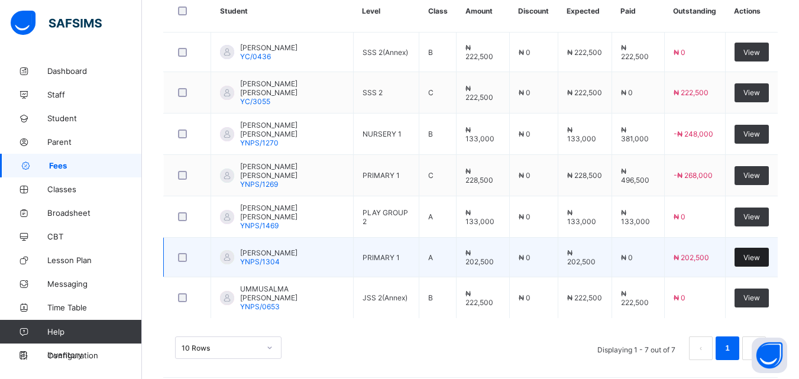
click at [757, 253] on span "View" at bounding box center [751, 257] width 17 height 9
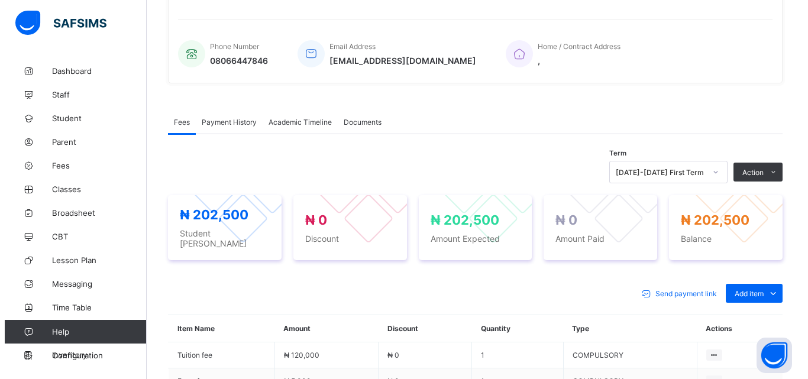
scroll to position [336, 0]
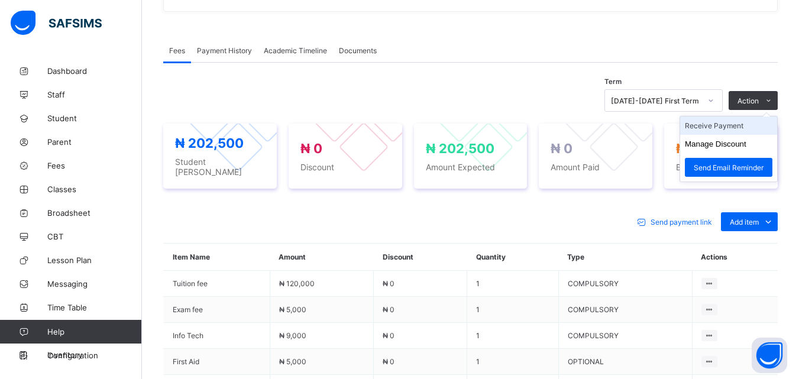
click at [727, 128] on li "Receive Payment" at bounding box center [728, 125] width 97 height 18
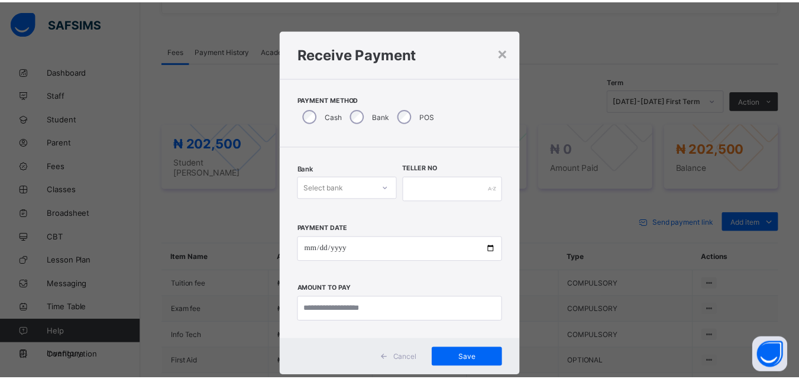
scroll to position [8, 0]
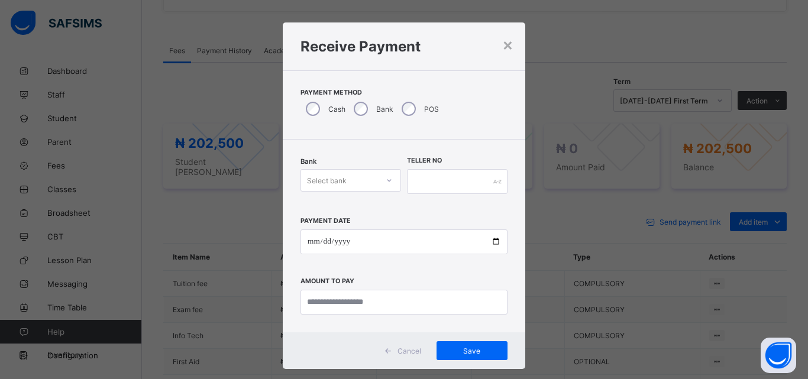
click at [379, 183] on div at bounding box center [389, 180] width 20 height 19
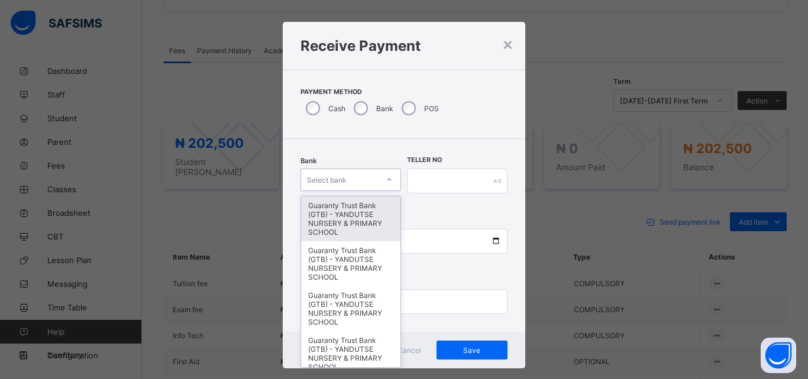
type input "*"
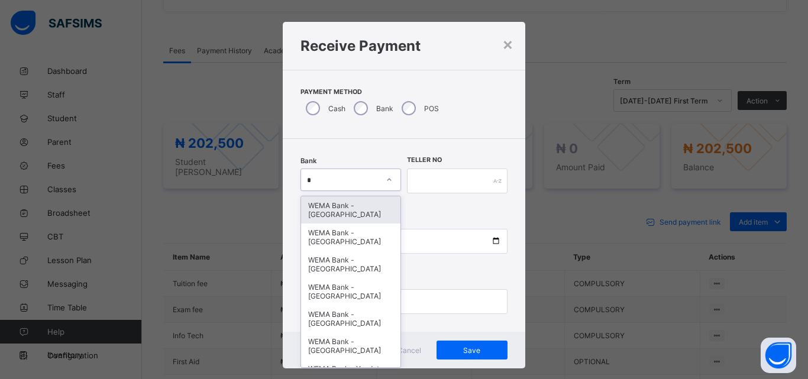
click at [343, 205] on div "WEMA Bank - YANDUTSE COLLEGE" at bounding box center [350, 209] width 99 height 27
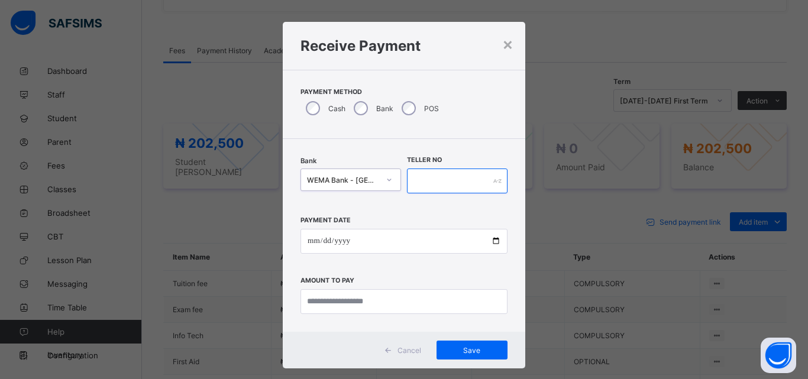
click at [434, 187] on input "text" at bounding box center [457, 180] width 101 height 25
type input "****"
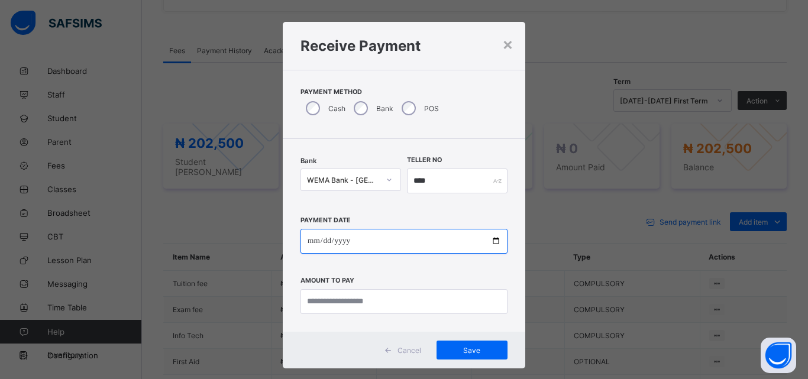
click at [493, 242] on input "date" at bounding box center [403, 241] width 207 height 25
type input "**********"
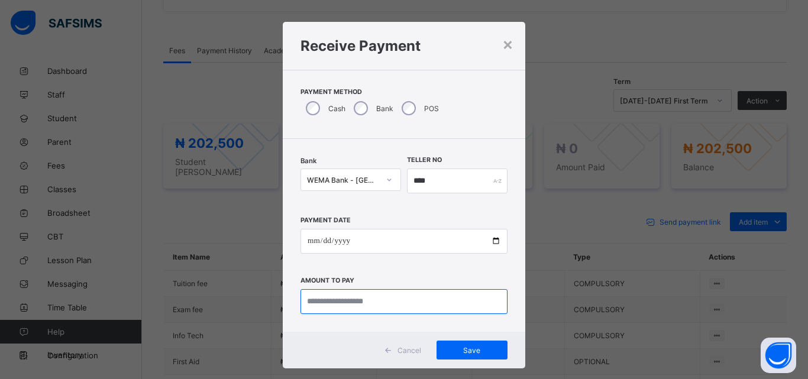
click at [341, 296] on input "currency" at bounding box center [403, 301] width 207 height 25
type input "*********"
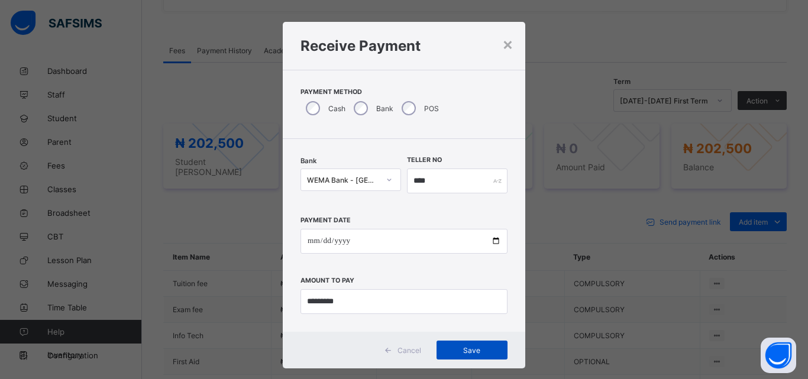
click at [469, 349] on span "Save" at bounding box center [471, 350] width 53 height 9
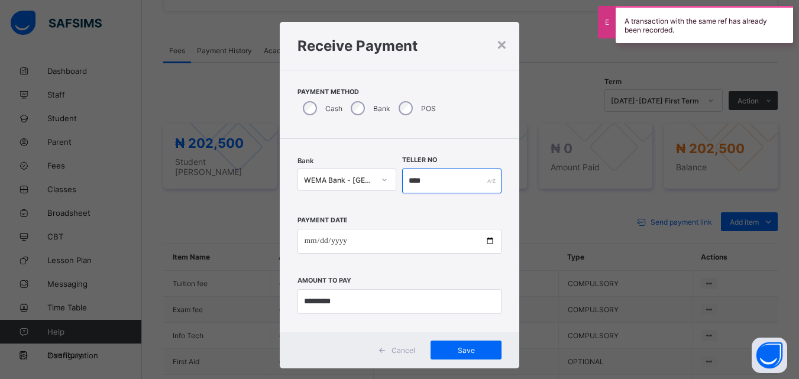
click at [439, 184] on input "****" at bounding box center [451, 180] width 99 height 25
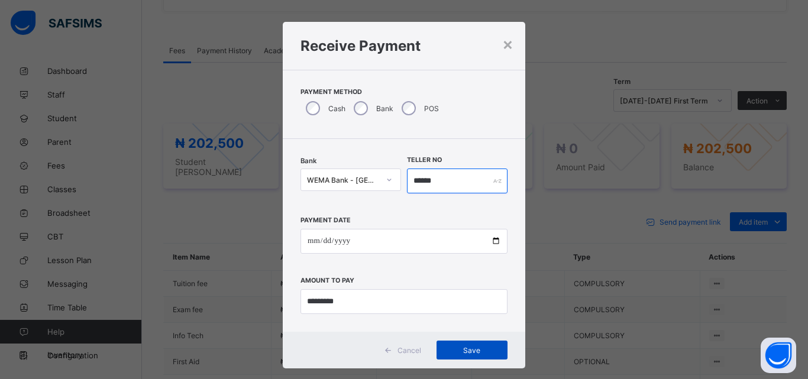
type input "******"
click at [469, 348] on span "Save" at bounding box center [471, 350] width 53 height 9
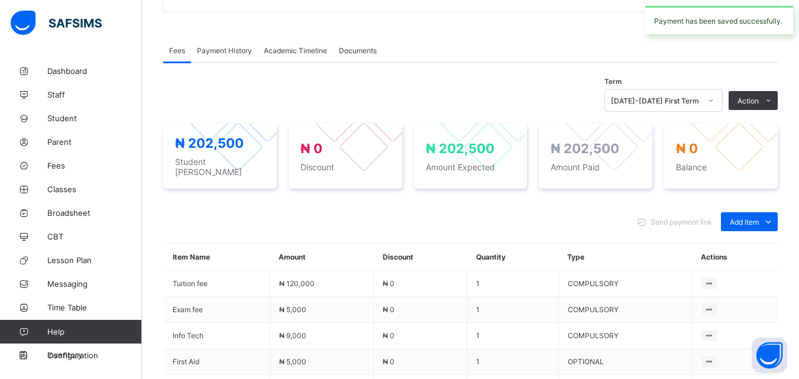
click at [229, 48] on span "Payment History" at bounding box center [224, 50] width 55 height 9
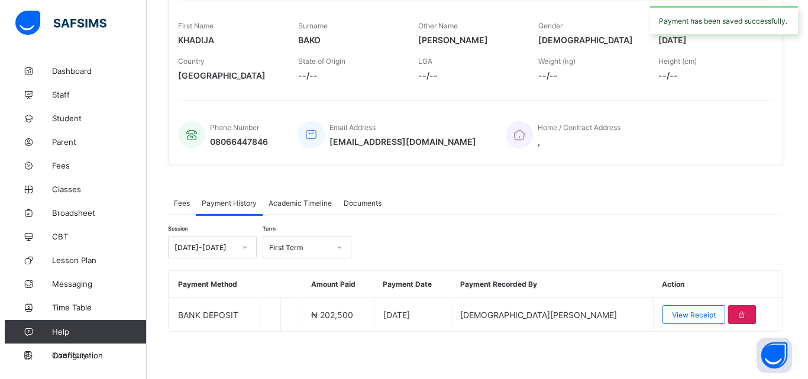
scroll to position [184, 0]
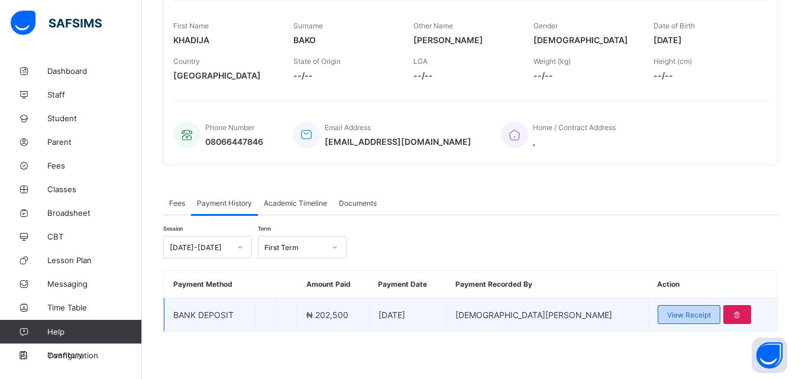
click at [671, 316] on span "View Receipt" at bounding box center [689, 314] width 44 height 9
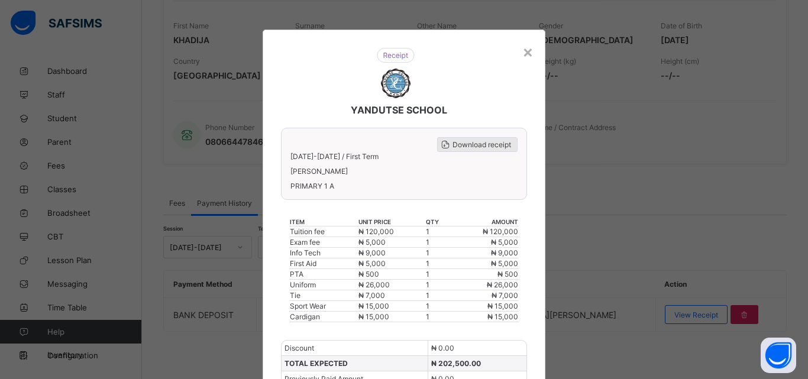
click at [479, 141] on span "Download receipt" at bounding box center [481, 144] width 59 height 9
click at [526, 53] on div "×" at bounding box center [527, 51] width 11 height 20
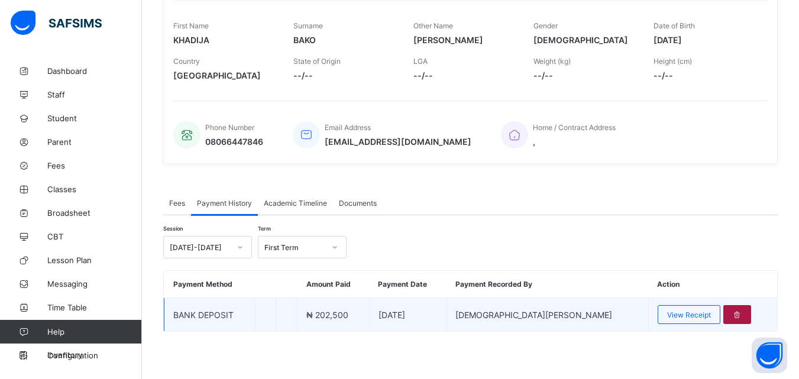
click at [732, 312] on icon at bounding box center [737, 314] width 10 height 9
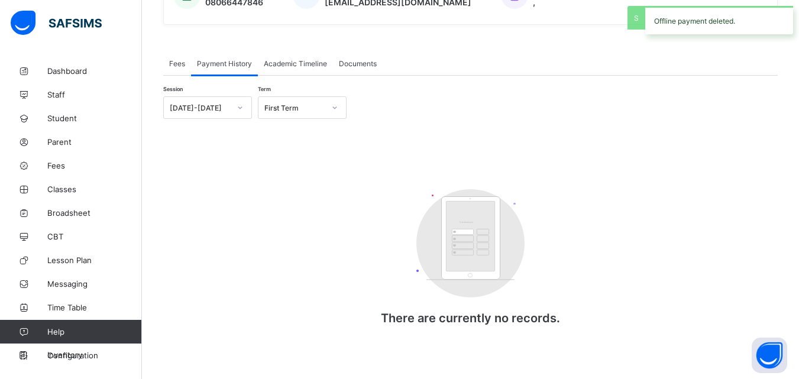
scroll to position [329, 0]
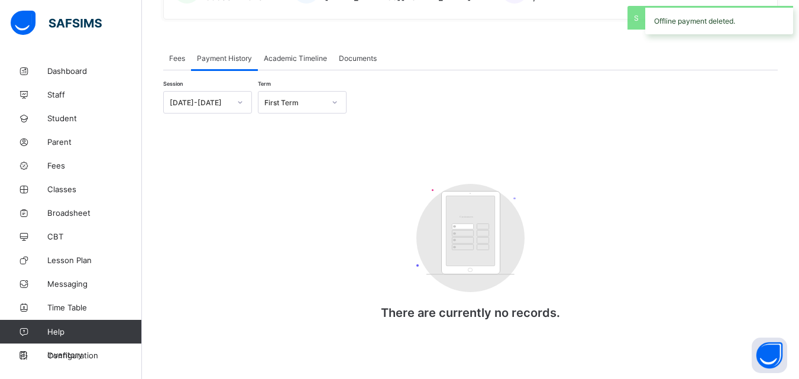
click at [177, 60] on span "Fees" at bounding box center [177, 58] width 16 height 9
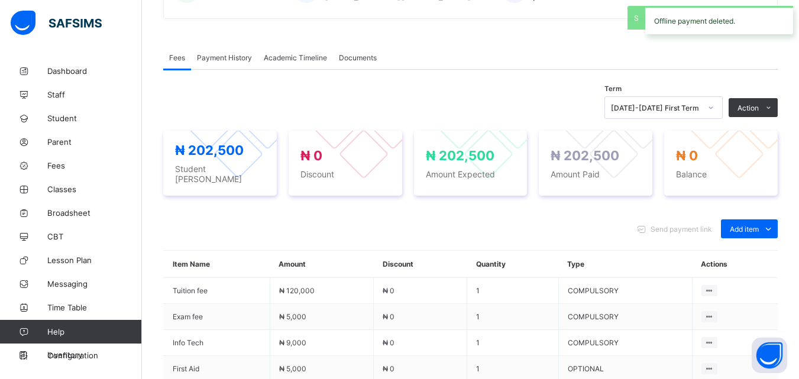
scroll to position [336, 0]
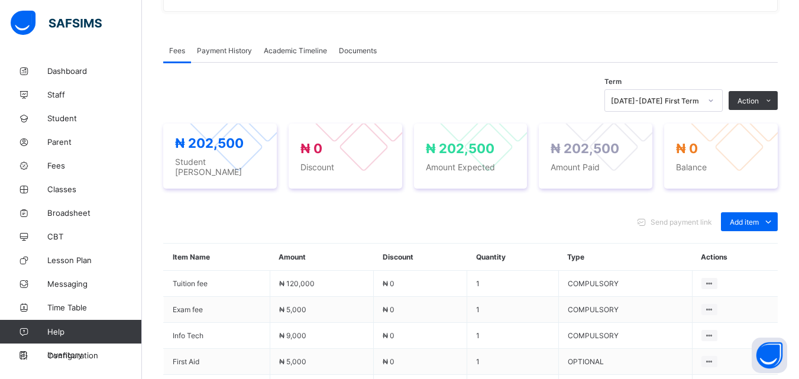
click at [211, 47] on span "Payment History" at bounding box center [224, 50] width 55 height 9
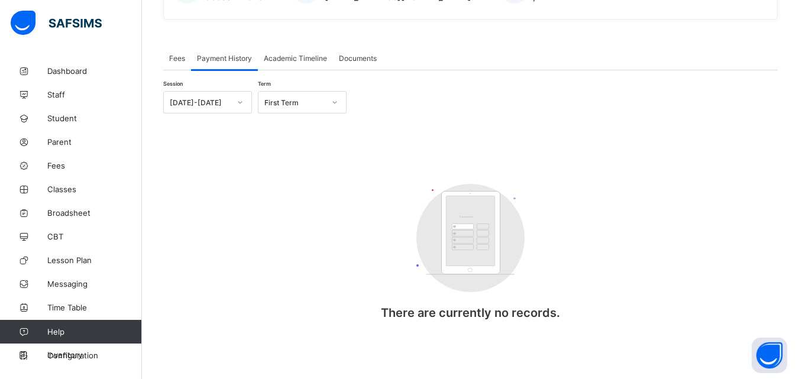
click at [184, 56] on span "Fees" at bounding box center [177, 58] width 16 height 9
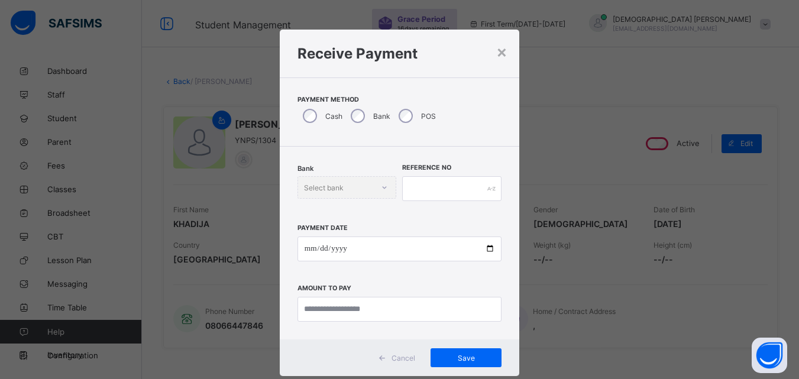
scroll to position [336, 0]
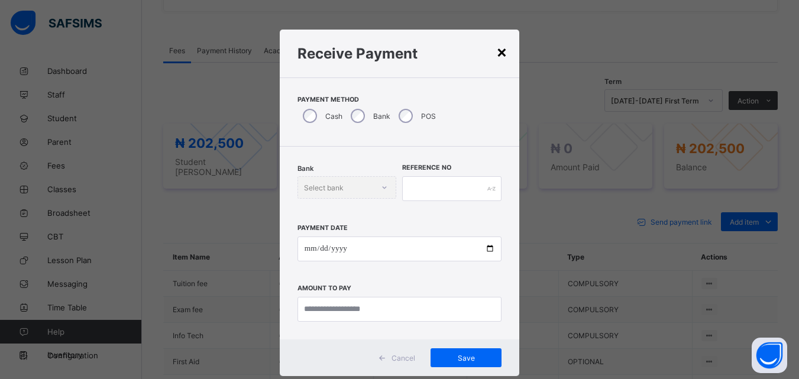
click at [497, 47] on div "×" at bounding box center [501, 51] width 11 height 20
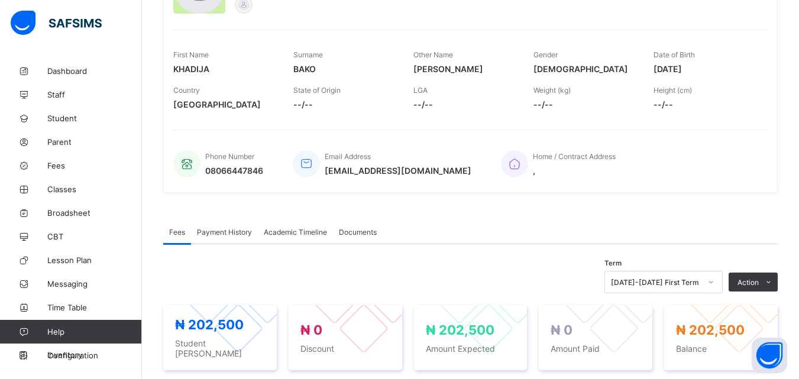
scroll to position [147, 0]
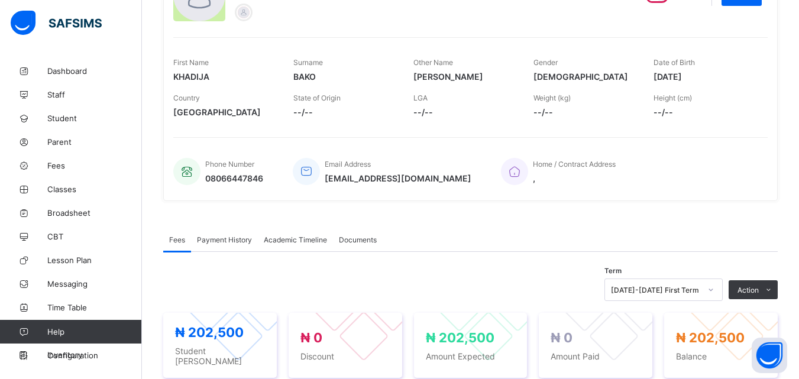
click at [798, 368] on div "× Delete Document This action would delete the document with name: from the sys…" at bounding box center [470, 365] width 657 height 906
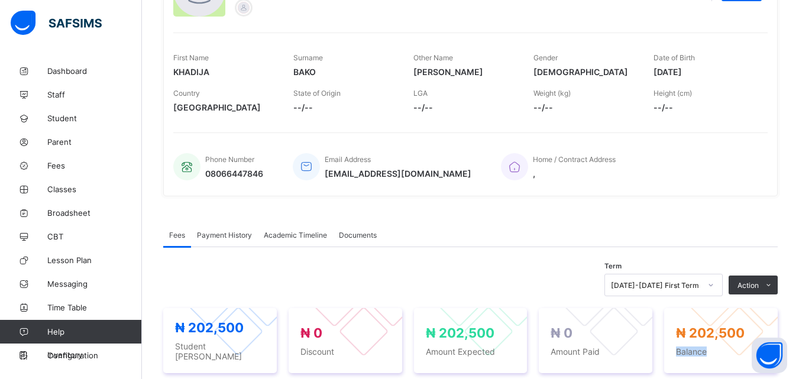
click at [798, 365] on html "Student Management Grace Period 16 days remaining First Term / [DATE]-[DATE] [D…" at bounding box center [399, 330] width 799 height 965
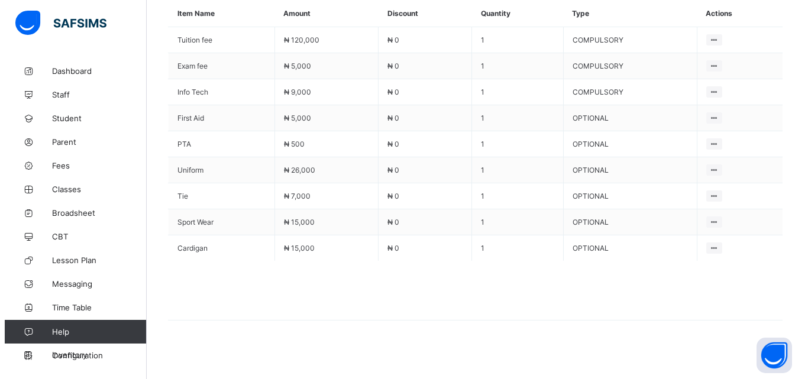
scroll to position [249, 0]
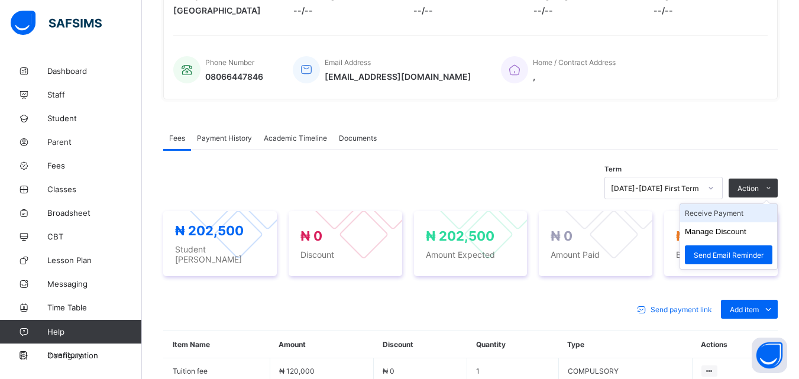
click at [737, 213] on li "Receive Payment" at bounding box center [728, 213] width 97 height 18
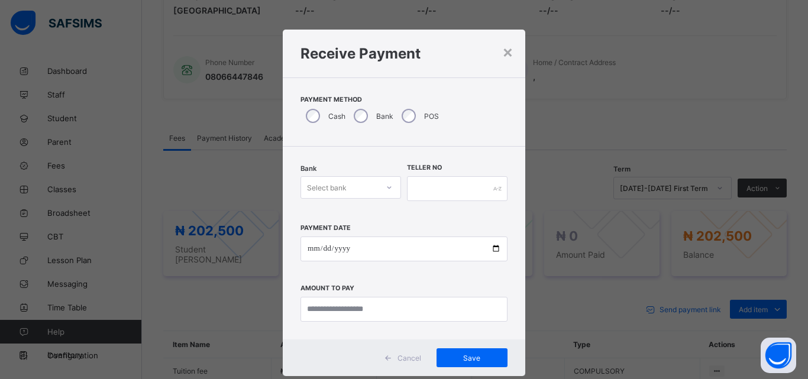
click at [381, 186] on div at bounding box center [389, 187] width 20 height 19
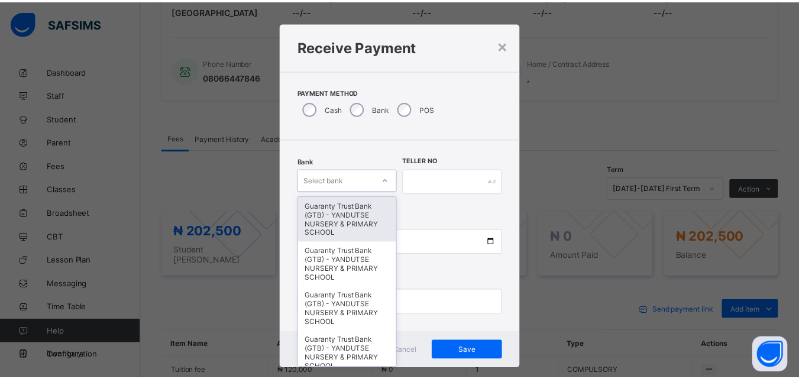
scroll to position [8, 0]
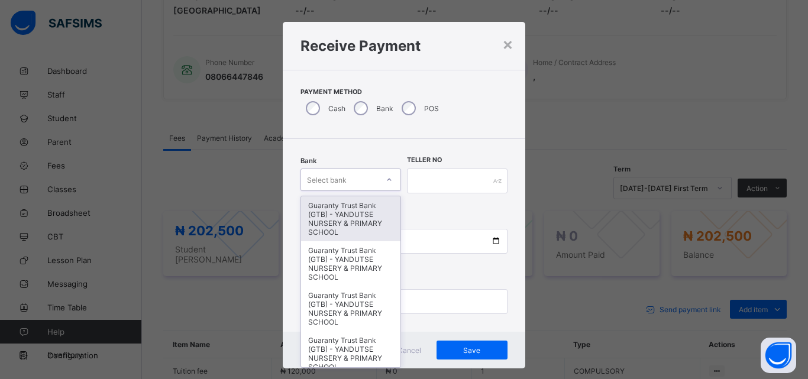
type input "*"
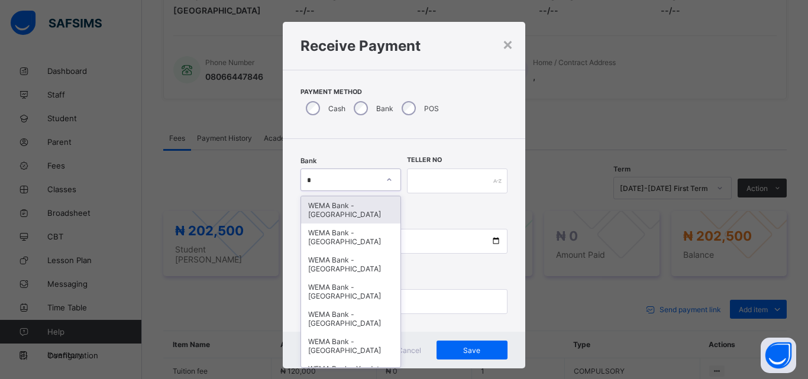
click at [336, 211] on div "WEMA Bank - [GEOGRAPHIC_DATA]" at bounding box center [350, 209] width 99 height 27
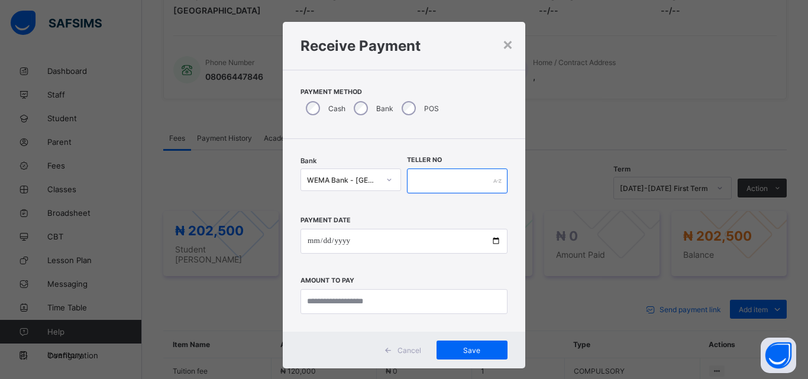
click at [462, 177] on input "text" at bounding box center [457, 180] width 101 height 25
type input "*****"
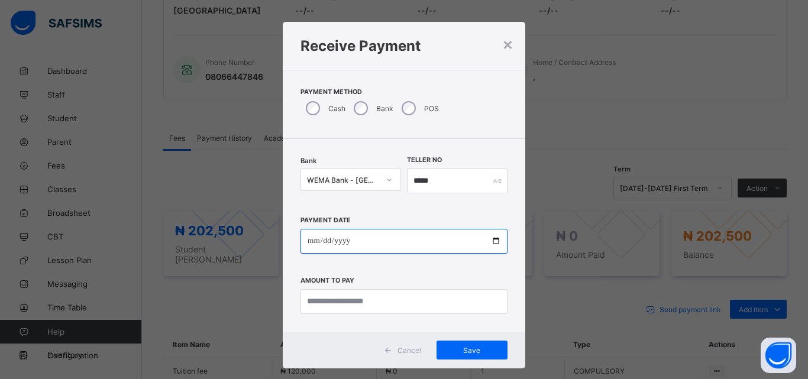
click at [489, 239] on input "date" at bounding box center [403, 241] width 207 height 25
type input "**********"
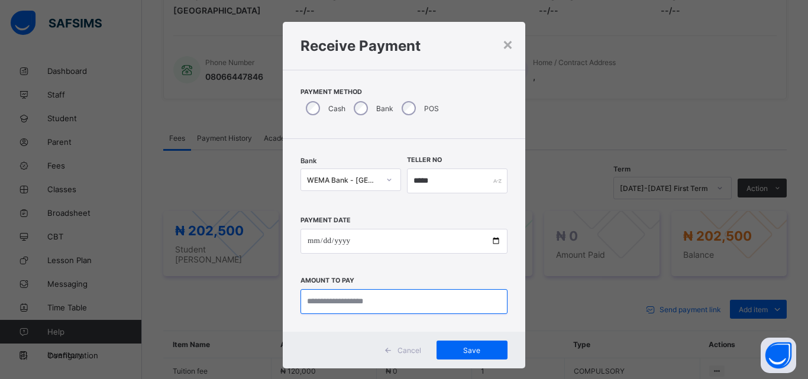
click at [320, 296] on input "currency" at bounding box center [403, 301] width 207 height 25
type input "*********"
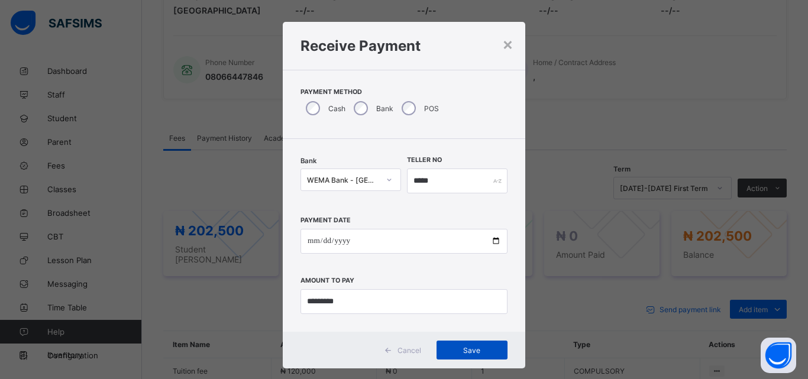
click at [462, 350] on span "Save" at bounding box center [471, 350] width 53 height 9
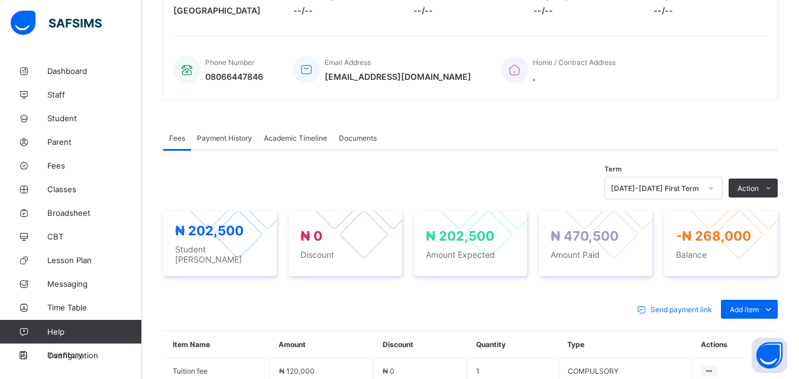
click at [229, 139] on span "Payment History" at bounding box center [224, 138] width 55 height 9
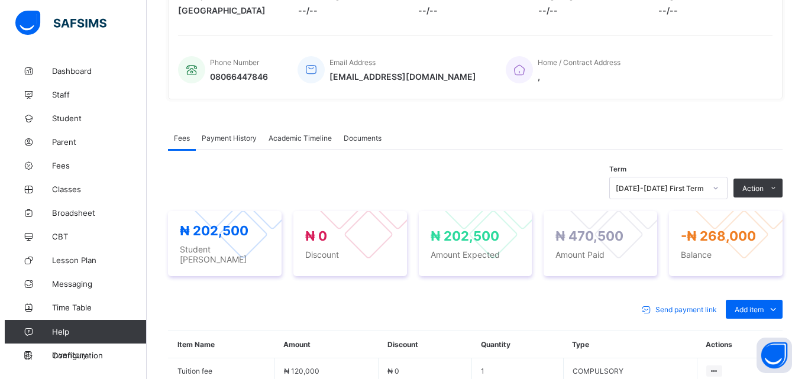
scroll to position [184, 0]
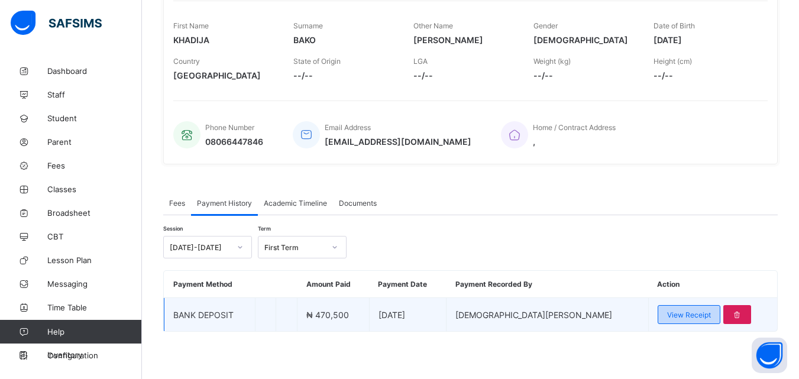
click at [667, 313] on span "View Receipt" at bounding box center [689, 314] width 44 height 9
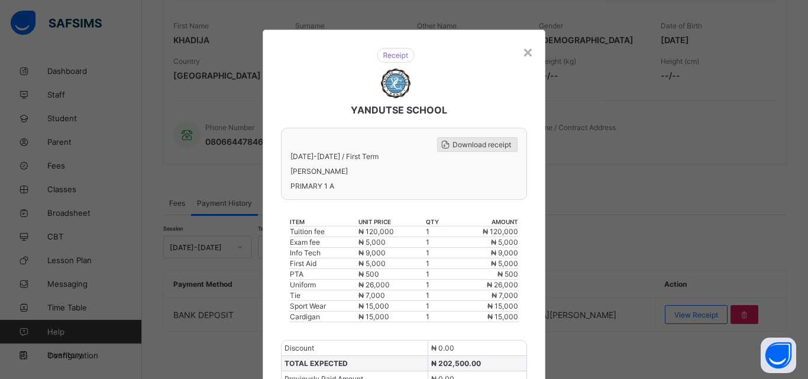
click at [479, 144] on span "Download receipt" at bounding box center [481, 144] width 59 height 9
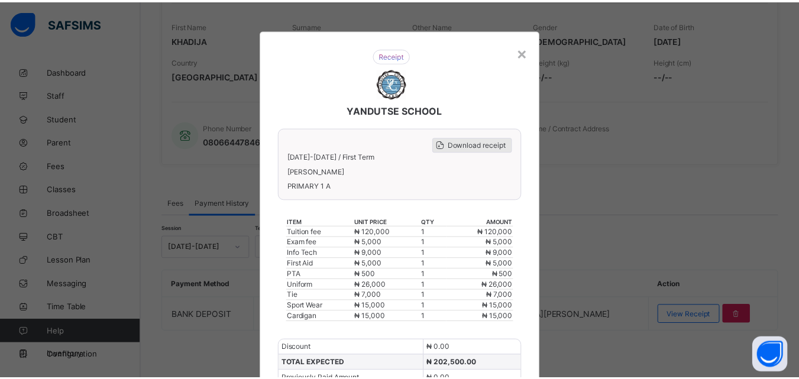
scroll to position [0, 0]
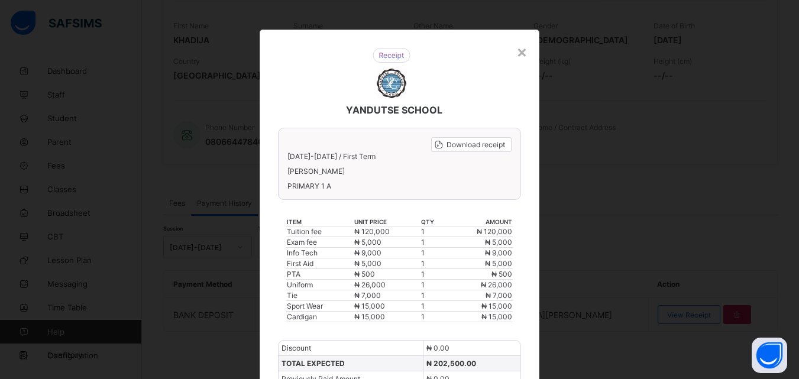
click at [495, 221] on th "amount" at bounding box center [479, 222] width 67 height 9
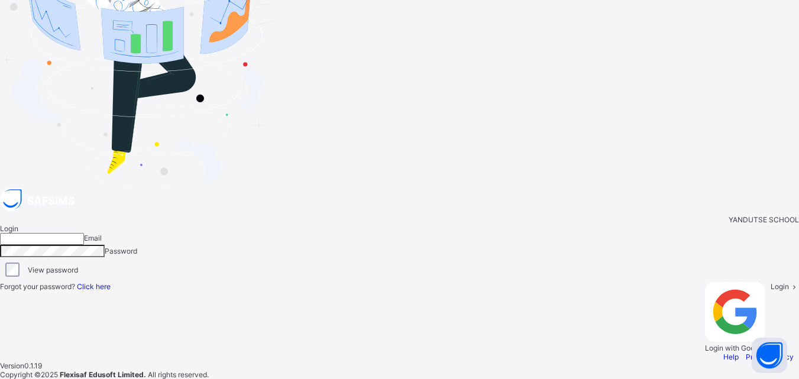
type input "**********"
